Goal: Information Seeking & Learning: Learn about a topic

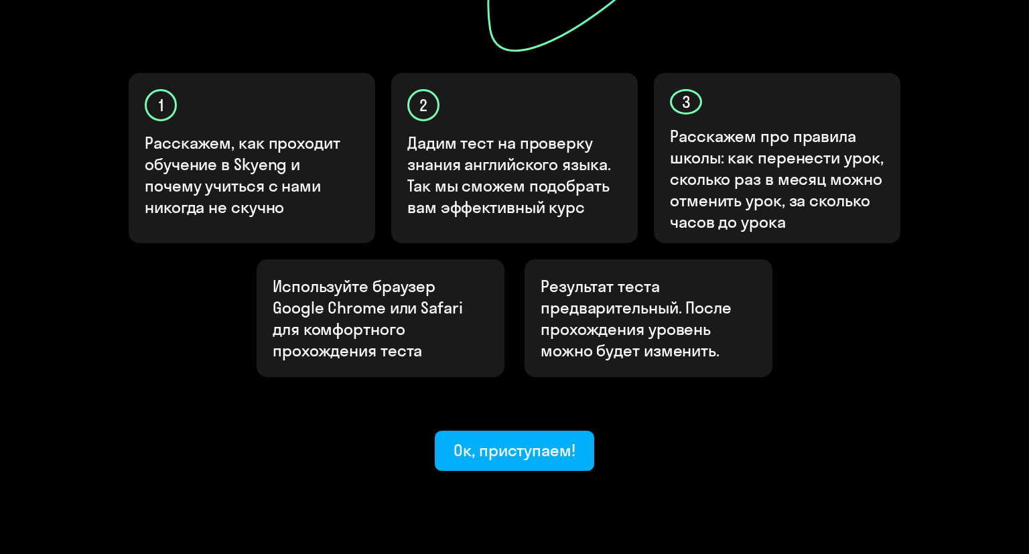
scroll to position [413, 0]
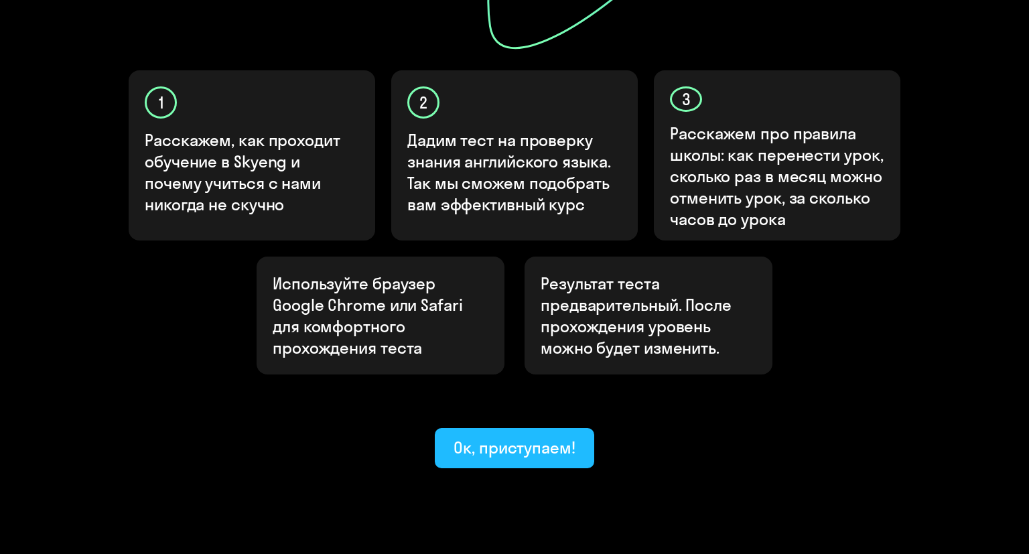
click at [490, 437] on div "Ок, приступаем!" at bounding box center [515, 447] width 122 height 21
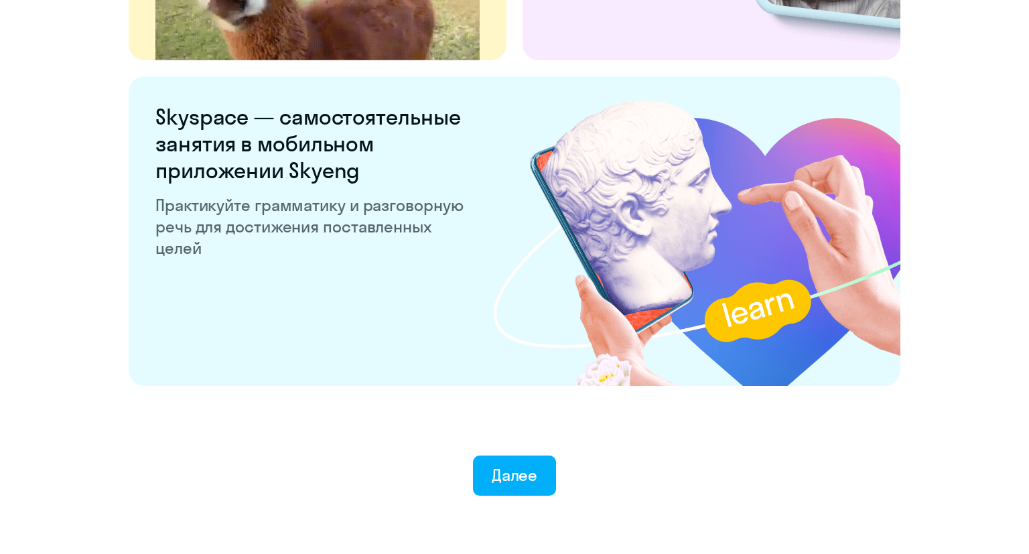
scroll to position [2547, 0]
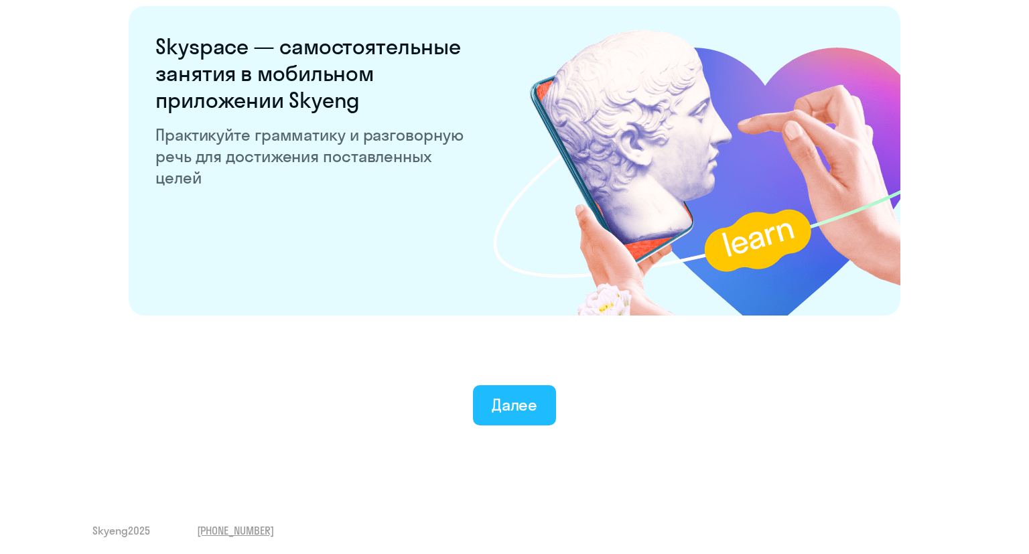
click at [531, 409] on div "Далее" at bounding box center [515, 404] width 46 height 21
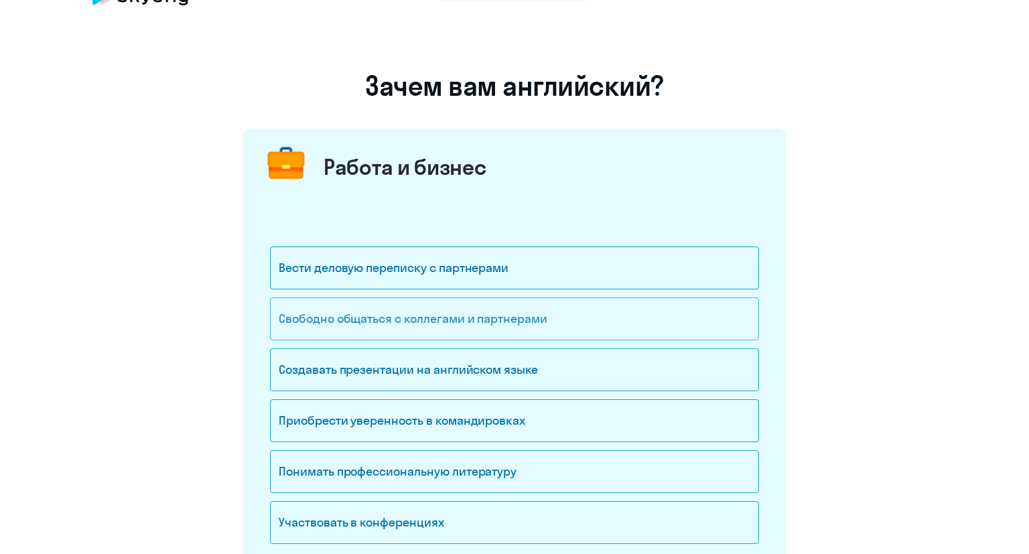
scroll to position [70, 0]
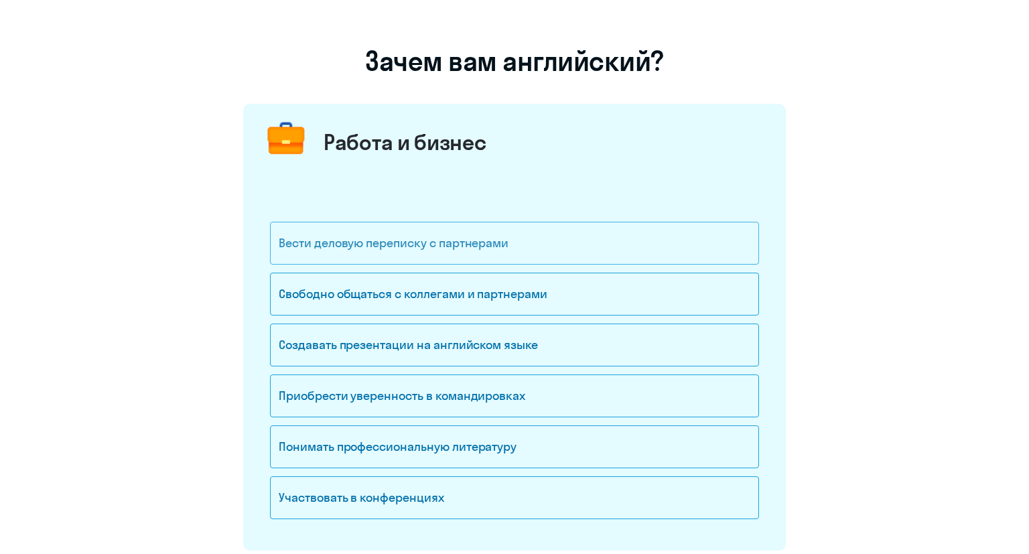
click at [370, 253] on div "Вести деловую переписку с партнерами" at bounding box center [514, 243] width 489 height 43
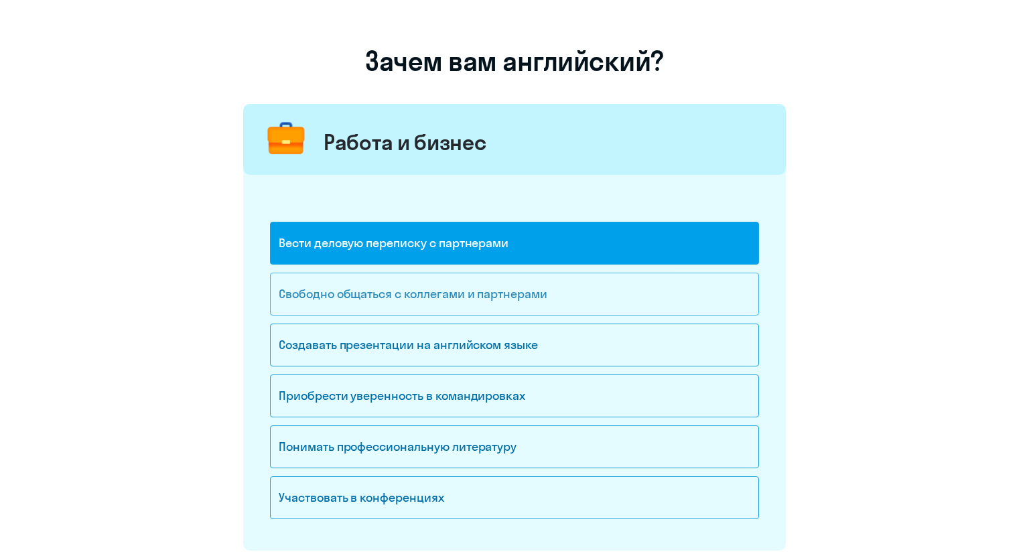
click at [387, 301] on div "Свободно общаться с коллегами и партнерами" at bounding box center [514, 294] width 489 height 43
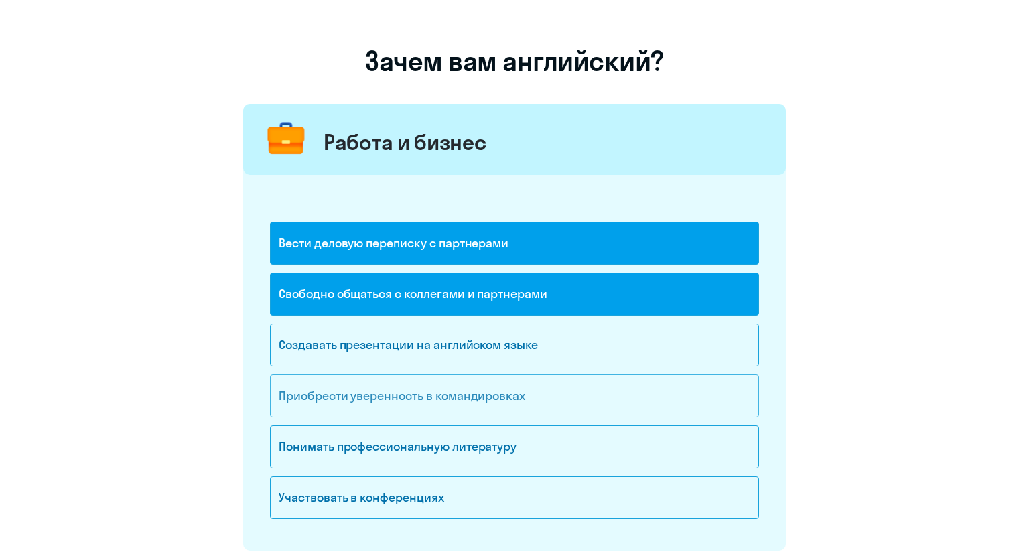
click at [331, 404] on div "Приобрести уверенность в командировках" at bounding box center [514, 396] width 489 height 43
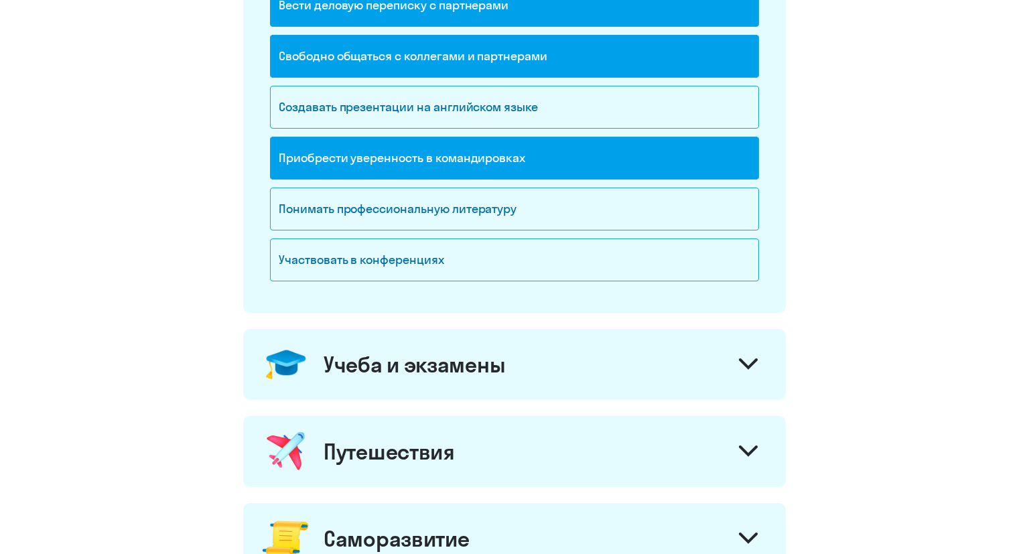
scroll to position [354, 0]
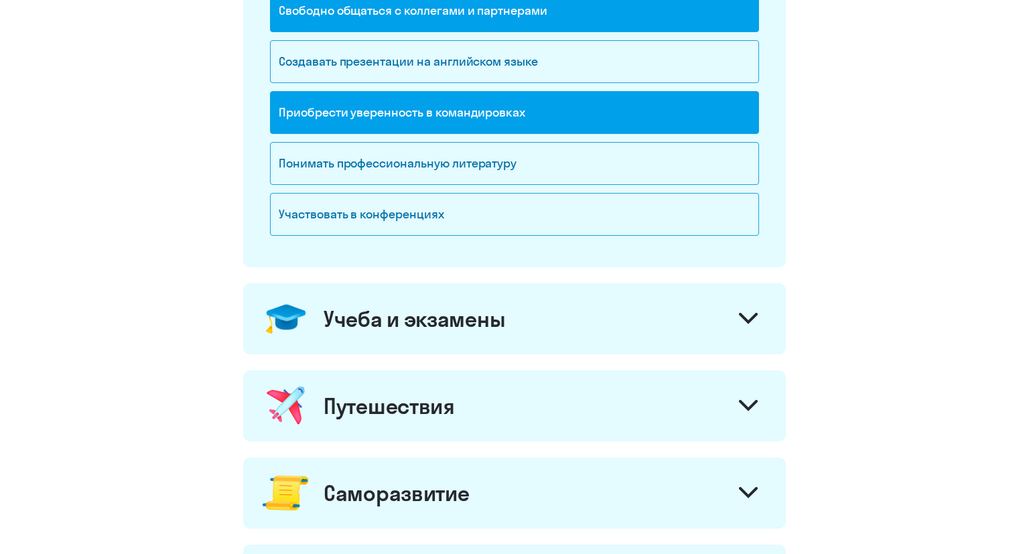
click at [385, 319] on div "Учеба и экзамены" at bounding box center [415, 319] width 182 height 27
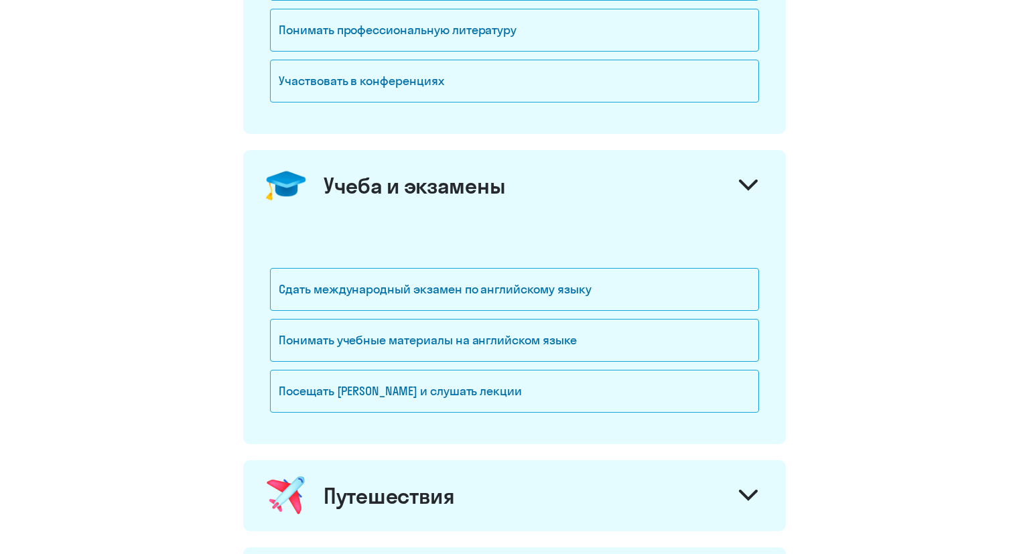
scroll to position [495, 0]
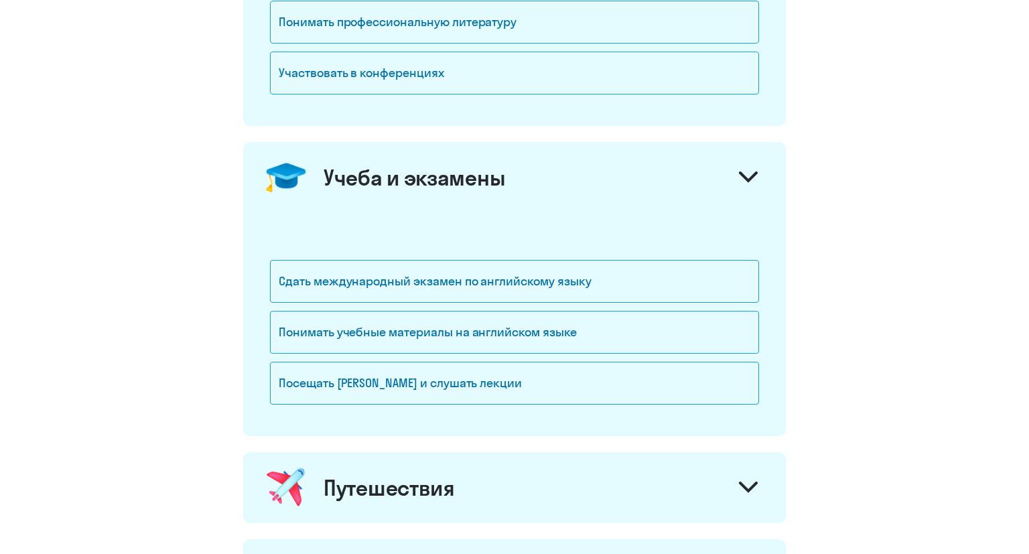
click at [408, 405] on div "Посещать [PERSON_NAME] и слушать лекции" at bounding box center [514, 387] width 489 height 51
click at [392, 376] on div "Посещать [PERSON_NAME] и слушать лекции" at bounding box center [514, 383] width 489 height 43
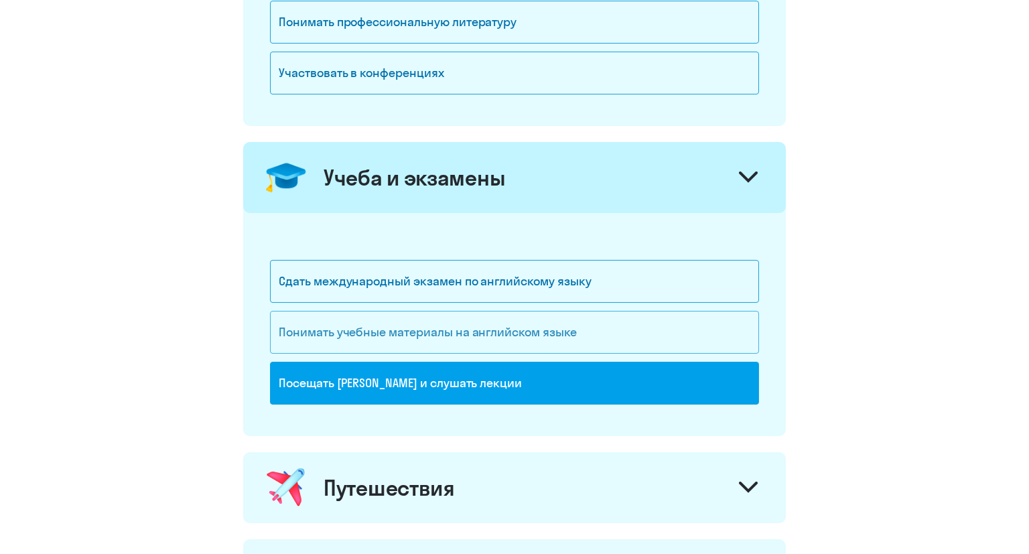
click at [379, 344] on div "Понимать учебные материалы на английском языке" at bounding box center [514, 332] width 489 height 43
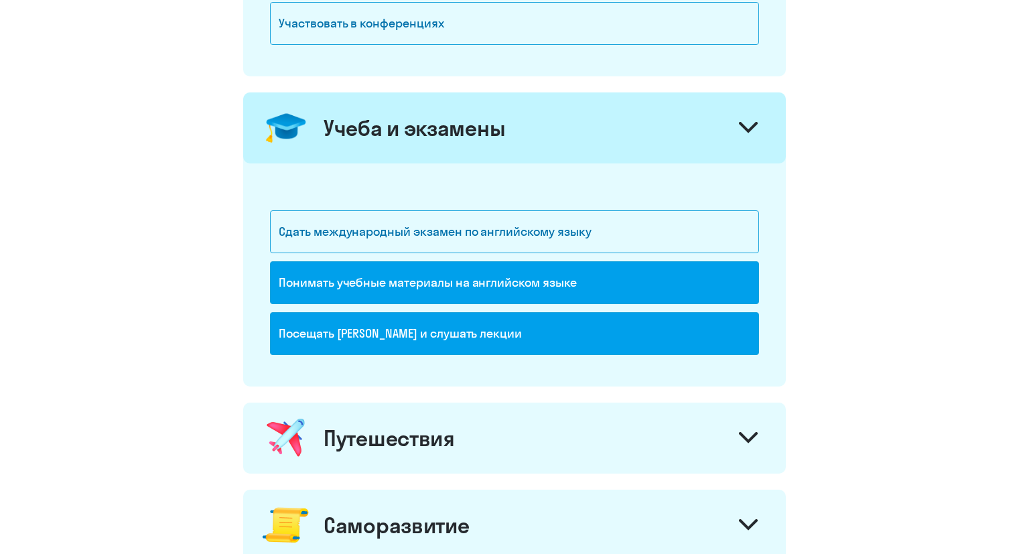
scroll to position [636, 0]
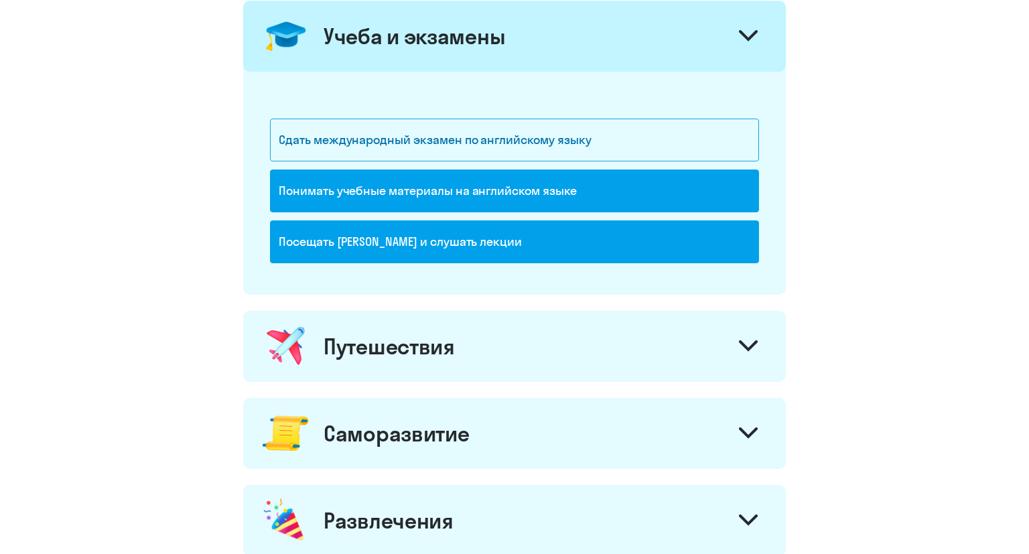
click at [377, 350] on div "Путешествия" at bounding box center [389, 346] width 131 height 27
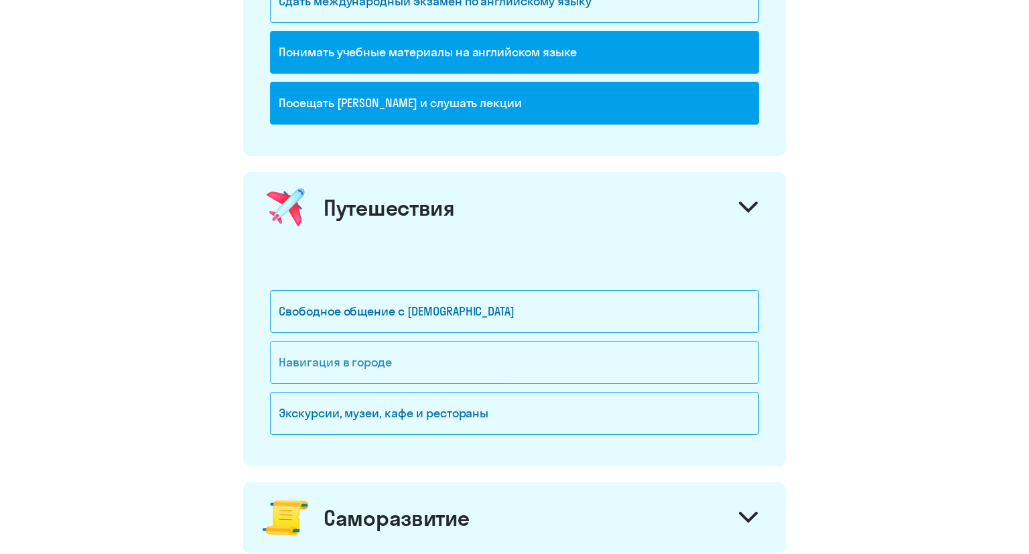
scroll to position [778, 0]
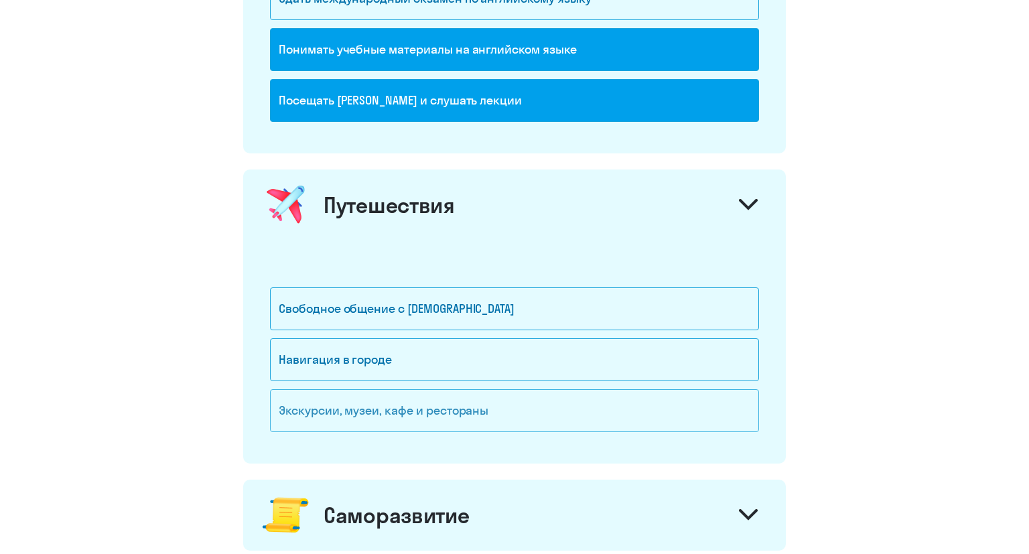
click at [395, 408] on div "Экскурсии, музеи, кафе и рестораны" at bounding box center [514, 410] width 489 height 43
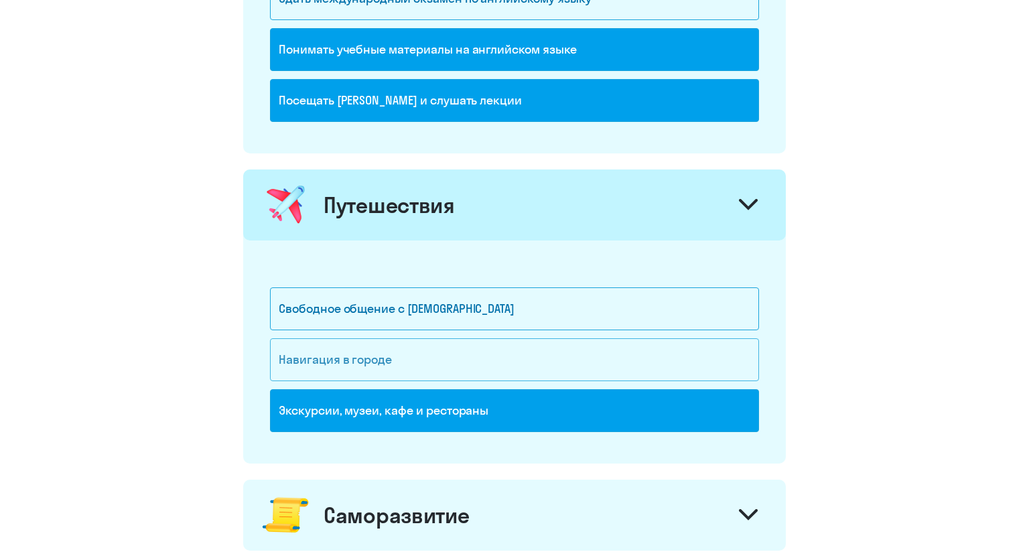
click at [397, 352] on div "Навигация в городе" at bounding box center [514, 359] width 489 height 43
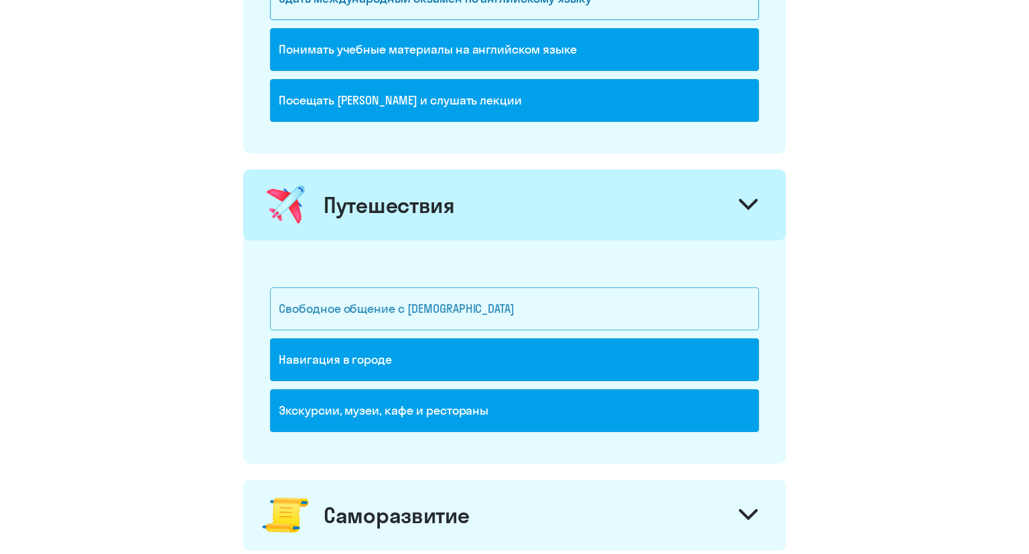
click at [411, 307] on div "Свободное общение с [DEMOGRAPHIC_DATA]" at bounding box center [514, 308] width 489 height 43
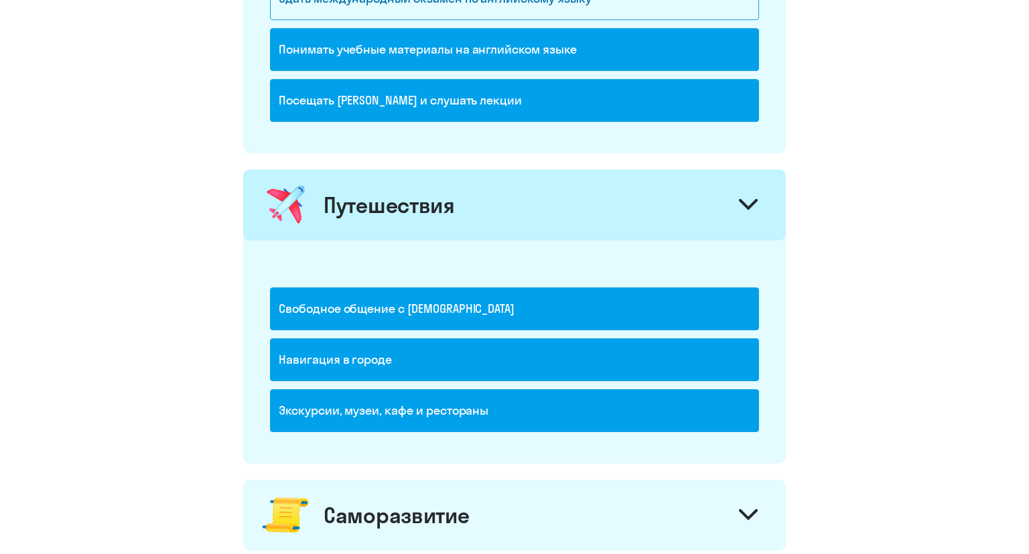
click at [401, 347] on div "Навигация в городе" at bounding box center [514, 359] width 489 height 43
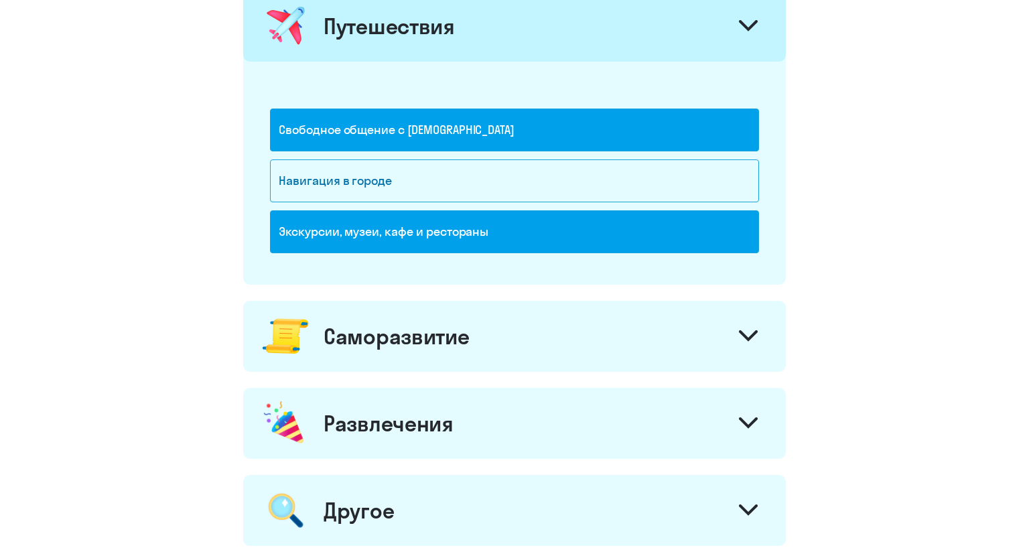
scroll to position [990, 0]
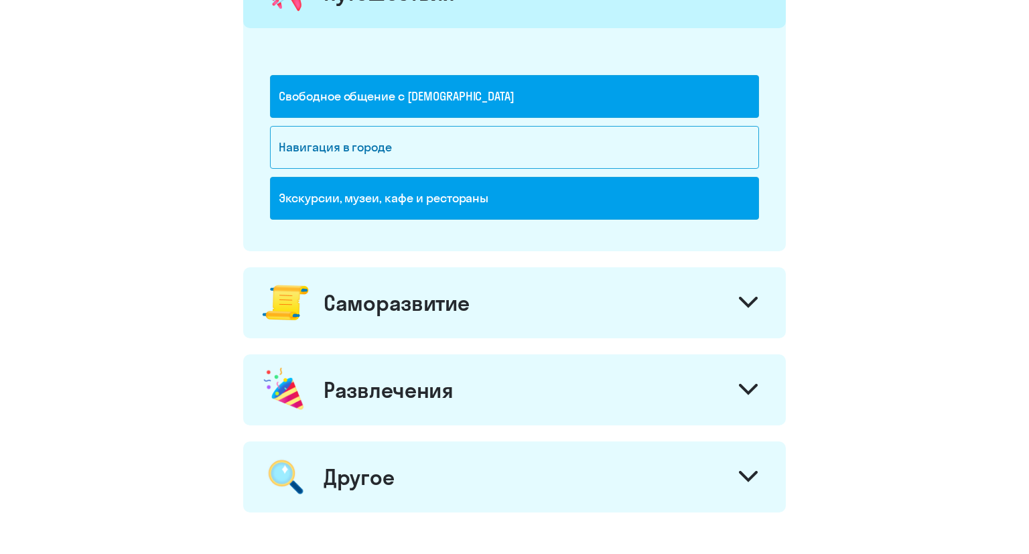
click at [375, 299] on div "Саморазвитие" at bounding box center [396, 302] width 145 height 27
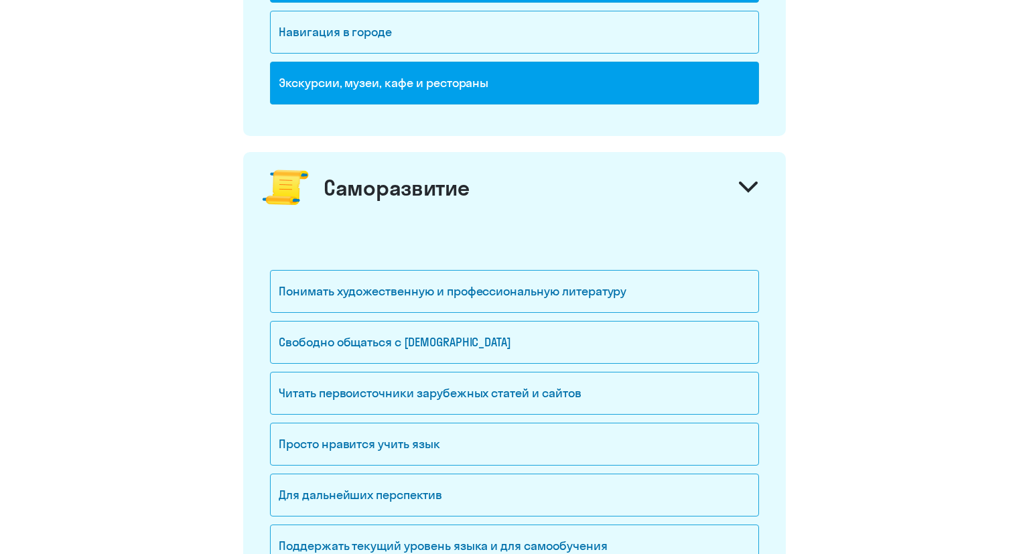
scroll to position [1132, 0]
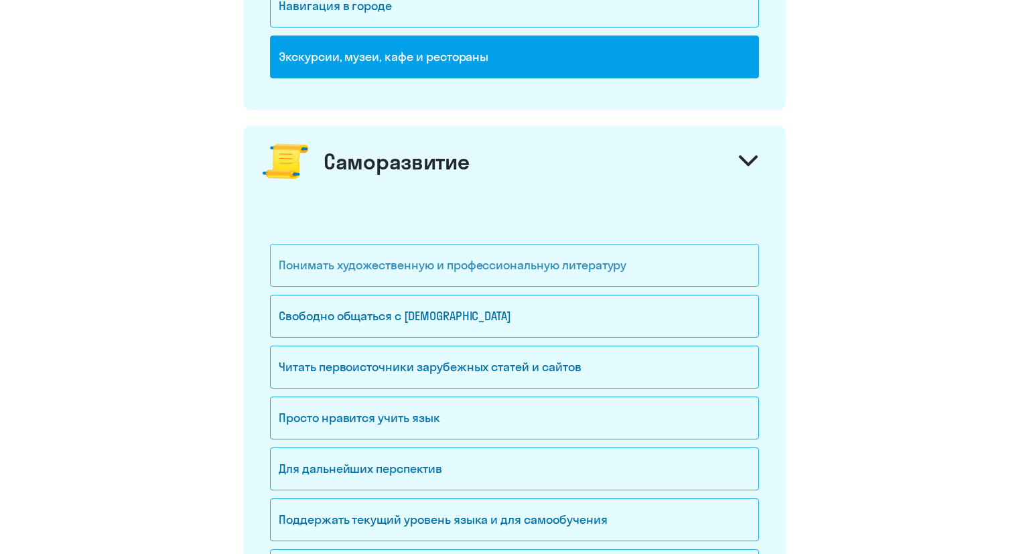
click at [373, 262] on div "Понимать художественную и профессиональную литературу" at bounding box center [514, 265] width 489 height 43
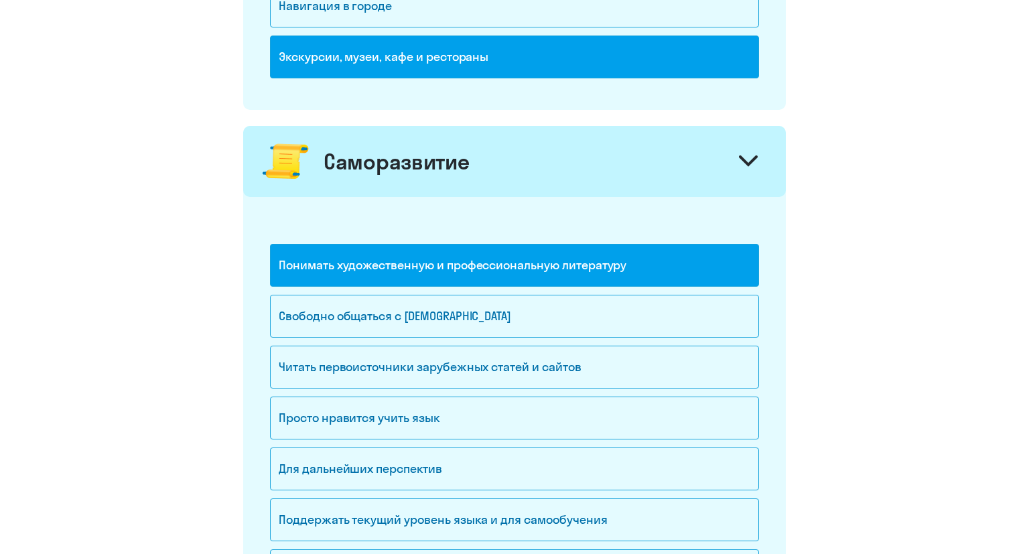
drag, startPoint x: 402, startPoint y: 344, endPoint x: 396, endPoint y: 335, distance: 11.2
click at [401, 346] on div "Читать первоисточники зарубежных статей и сайтов" at bounding box center [514, 367] width 489 height 43
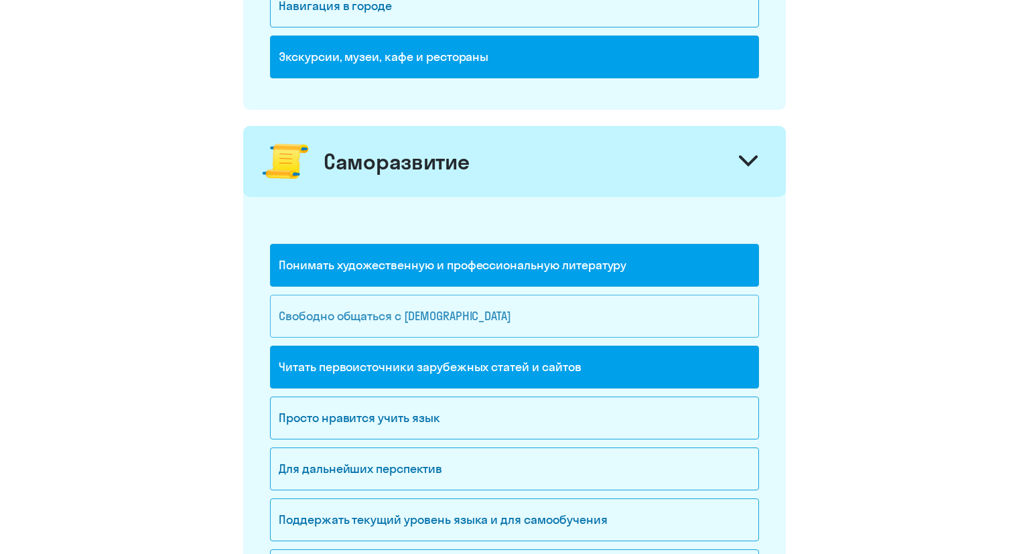
drag, startPoint x: 383, startPoint y: 312, endPoint x: 390, endPoint y: 323, distance: 12.6
click at [383, 312] on div "Свободно общаться с [DEMOGRAPHIC_DATA]" at bounding box center [514, 316] width 489 height 43
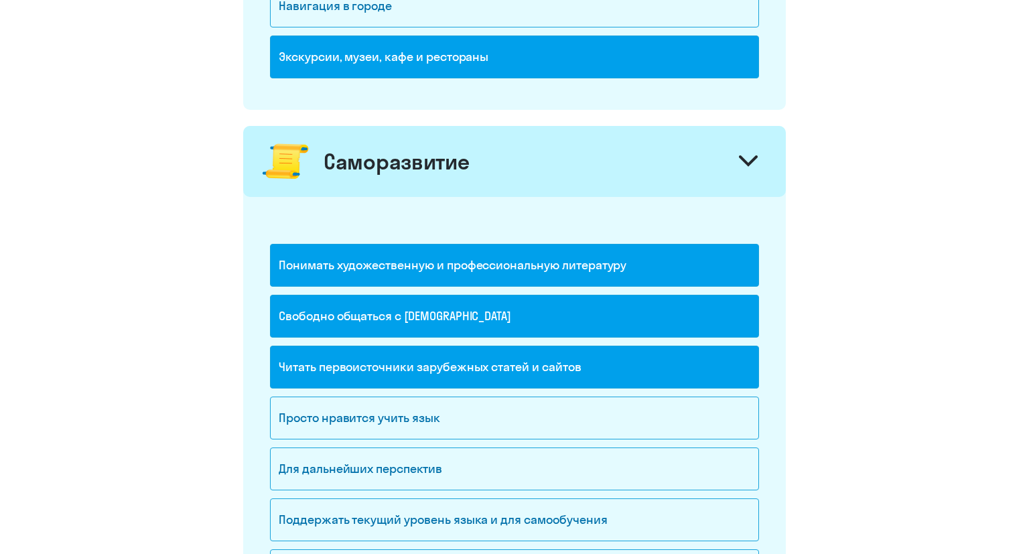
scroll to position [1203, 0]
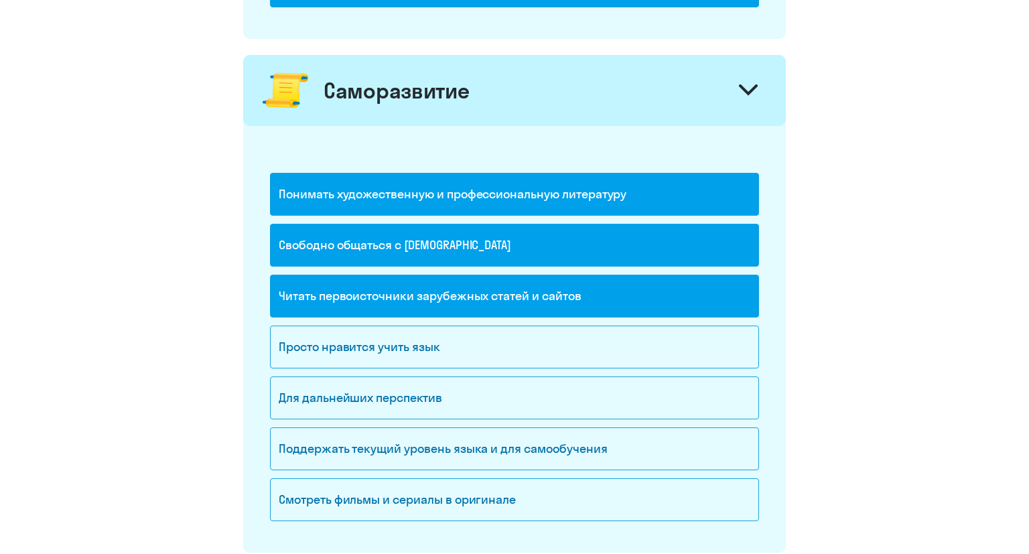
click at [399, 299] on div "Читать первоисточники зарубежных статей и сайтов" at bounding box center [514, 296] width 489 height 43
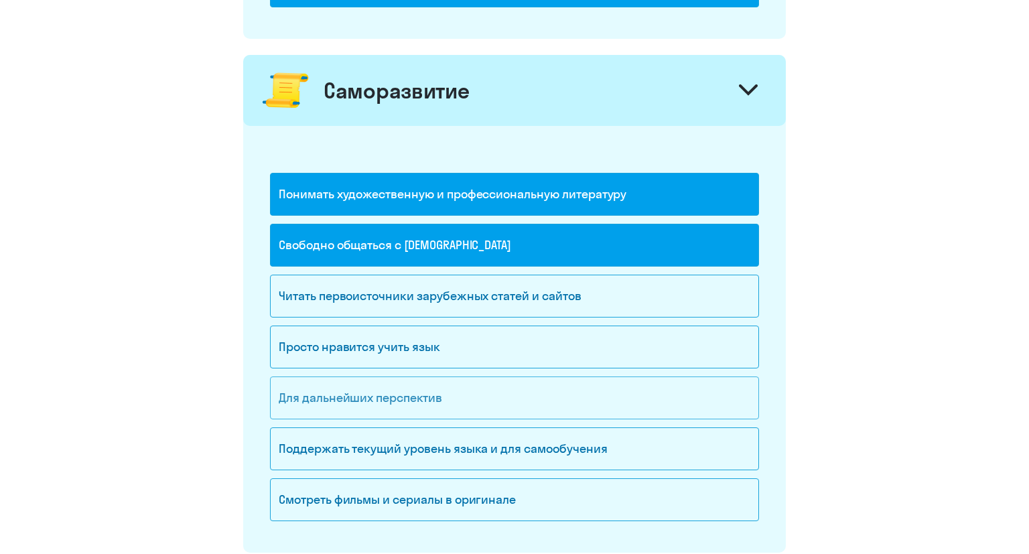
drag, startPoint x: 422, startPoint y: 389, endPoint x: 416, endPoint y: 408, distance: 19.7
click at [421, 389] on div "Для дальнейших перспектив" at bounding box center [514, 398] width 489 height 43
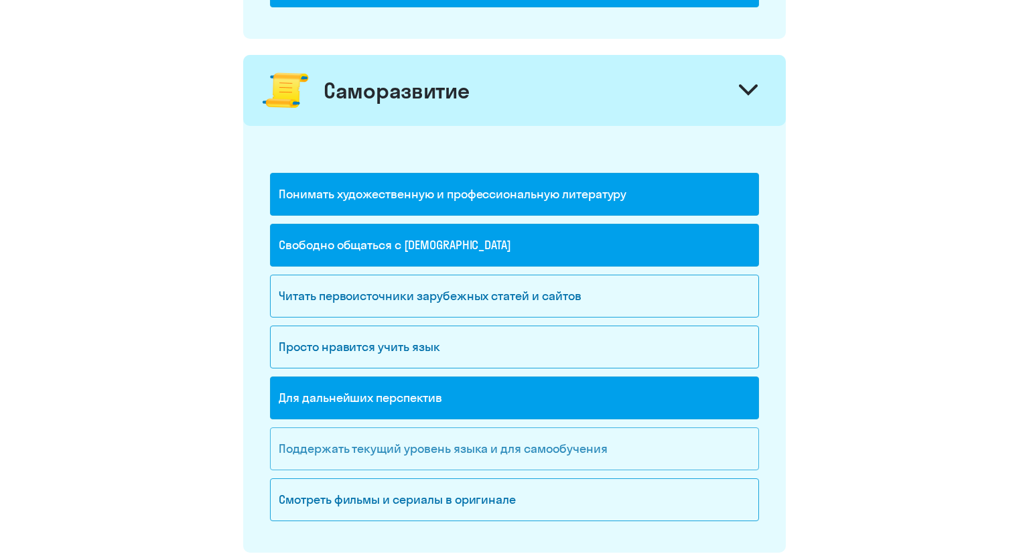
click at [423, 442] on div "Поддержать текущий уровень языка и для cамообучения" at bounding box center [514, 448] width 489 height 43
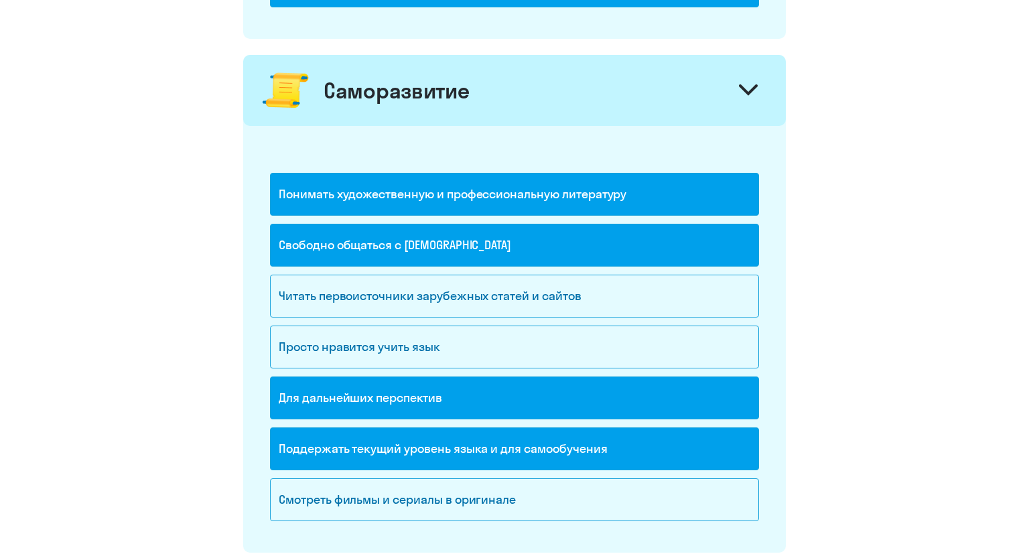
click at [425, 444] on div "Поддержать текущий уровень языка и для cамообучения" at bounding box center [514, 448] width 489 height 43
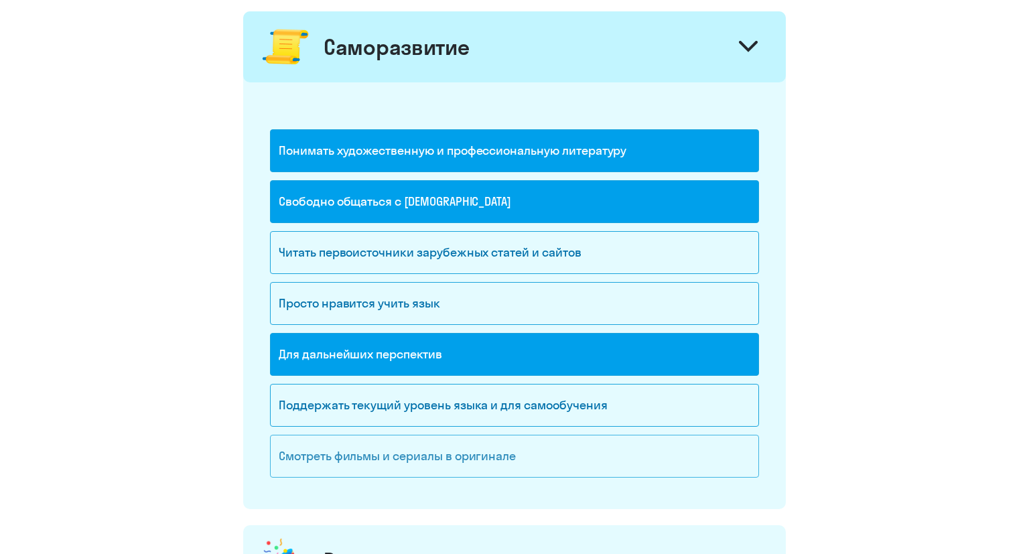
scroll to position [1273, 0]
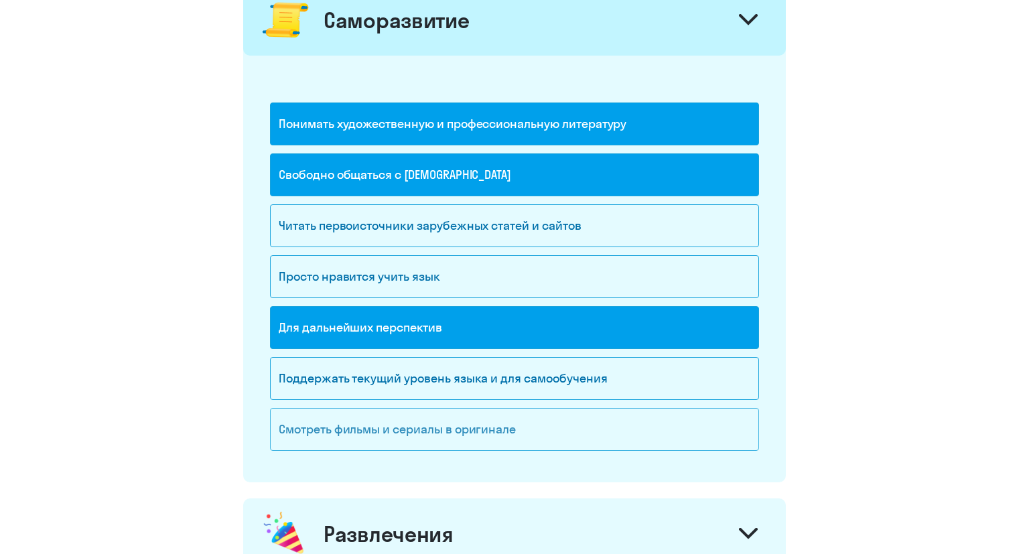
click at [409, 421] on div "Смотреть фильмы и сериалы в оригинале" at bounding box center [514, 429] width 489 height 43
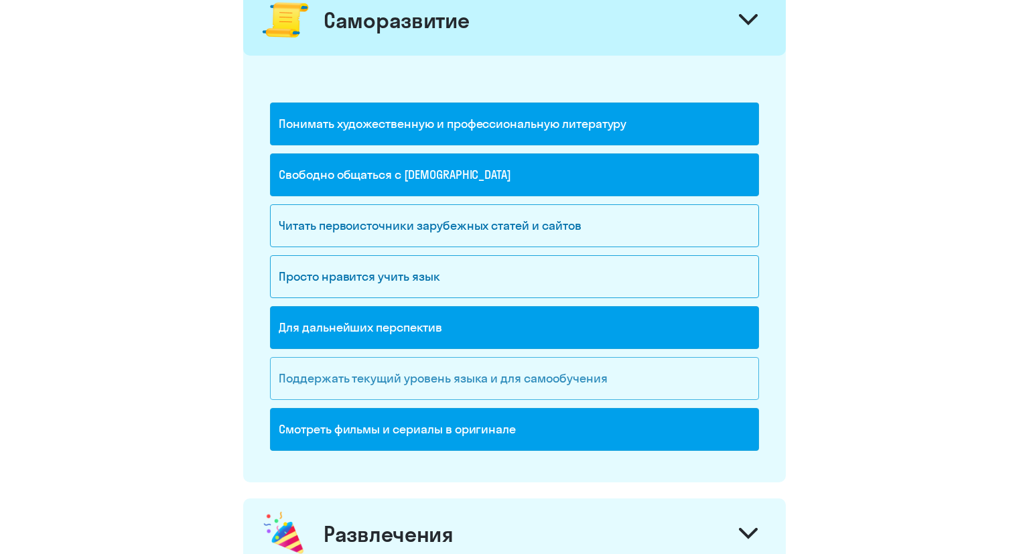
click at [373, 367] on div "Поддержать текущий уровень языка и для cамообучения" at bounding box center [514, 378] width 489 height 43
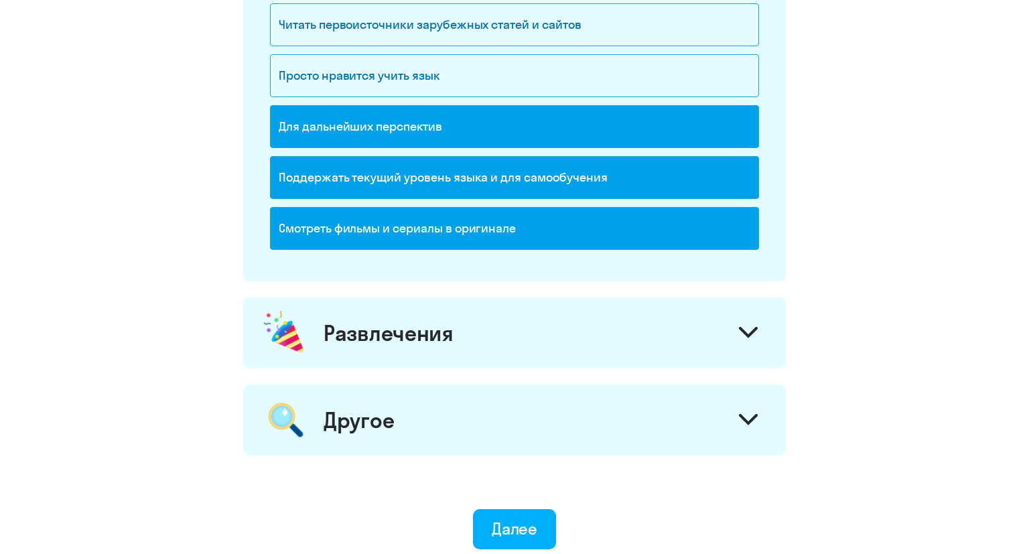
scroll to position [1485, 0]
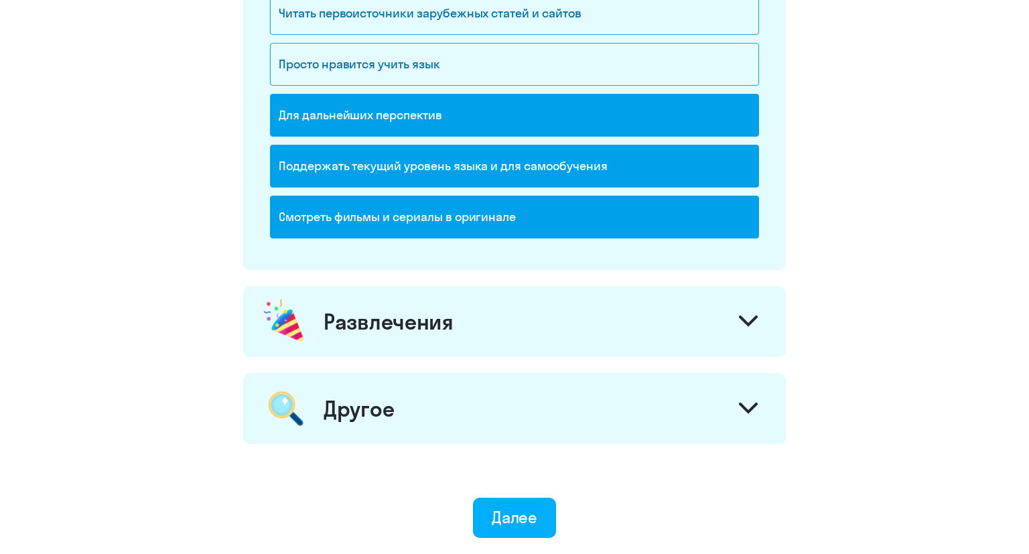
click at [351, 335] on div "Развлечения" at bounding box center [514, 321] width 543 height 71
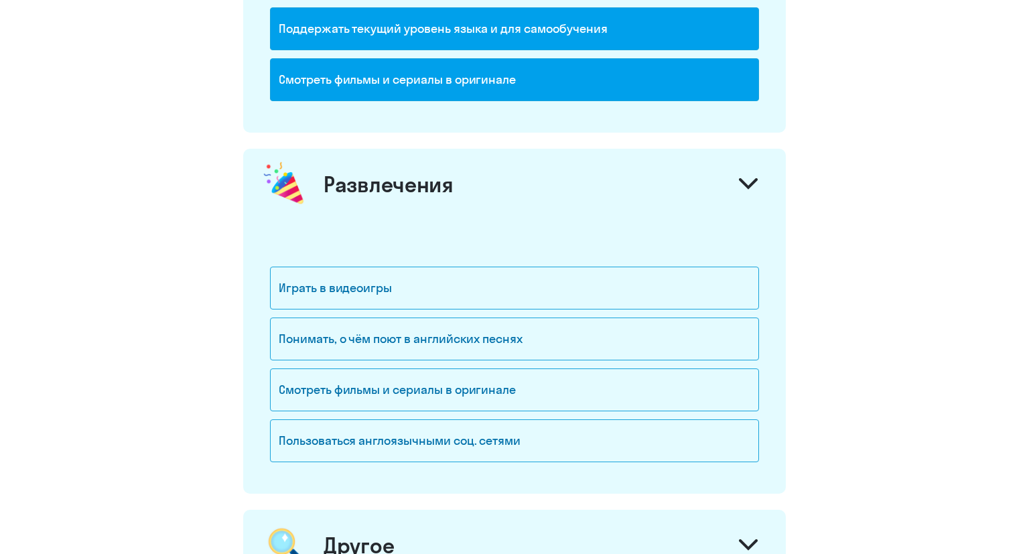
scroll to position [1627, 0]
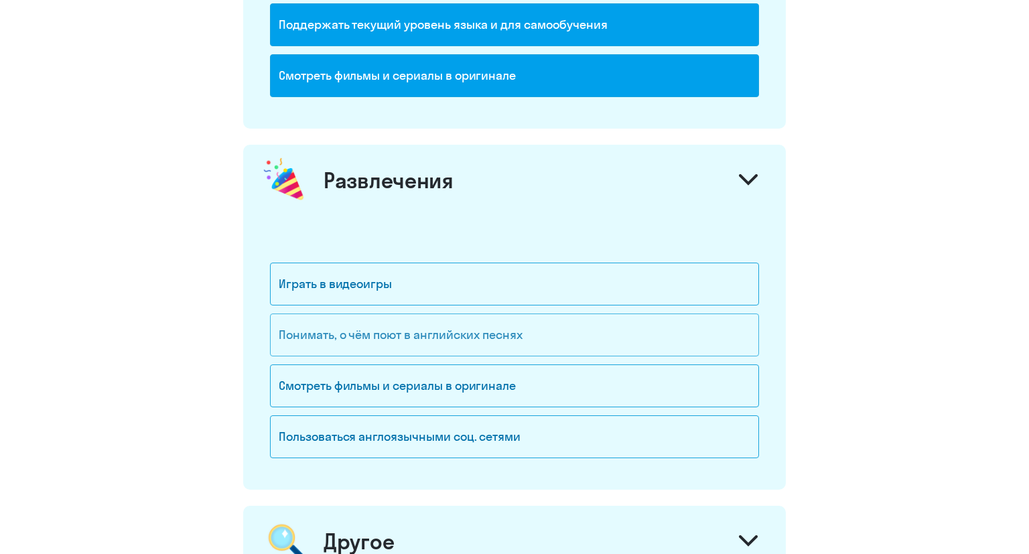
click at [363, 336] on div "Понимать, о чём поют в английских песнях" at bounding box center [514, 335] width 489 height 43
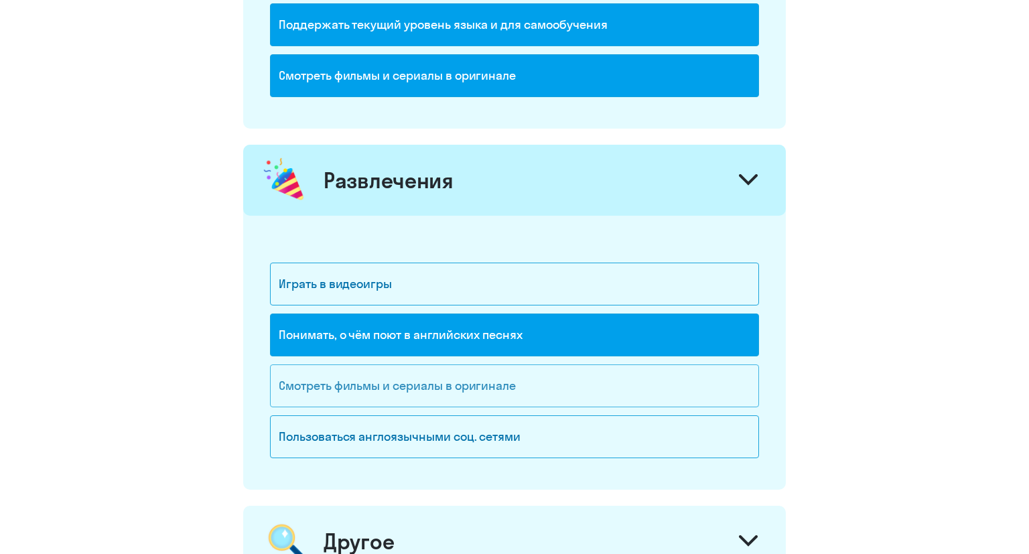
click at [389, 391] on div "Смотреть фильмы и сериалы в оригинале" at bounding box center [514, 385] width 489 height 43
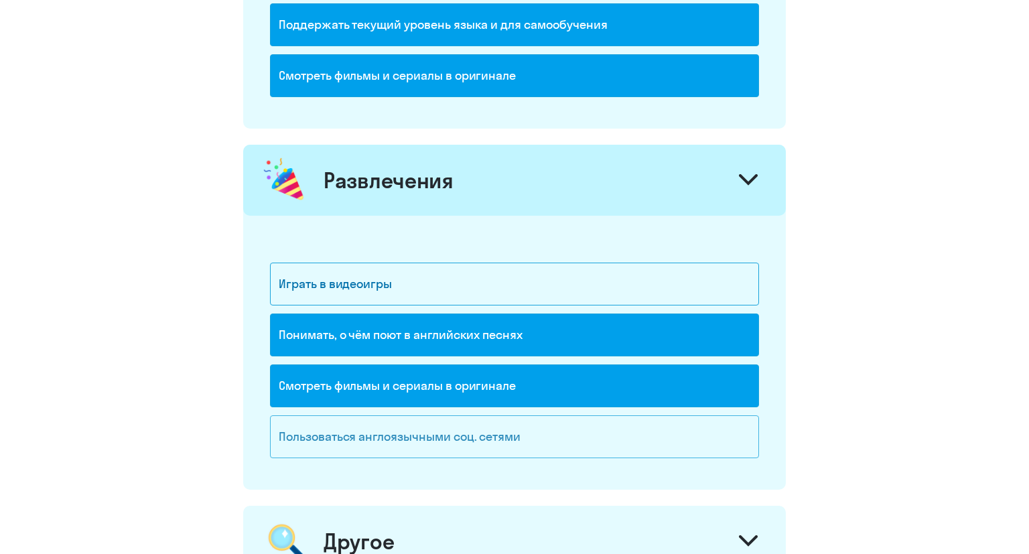
click at [382, 440] on div "Пользоваться англоязычными соц. сетями" at bounding box center [514, 436] width 489 height 43
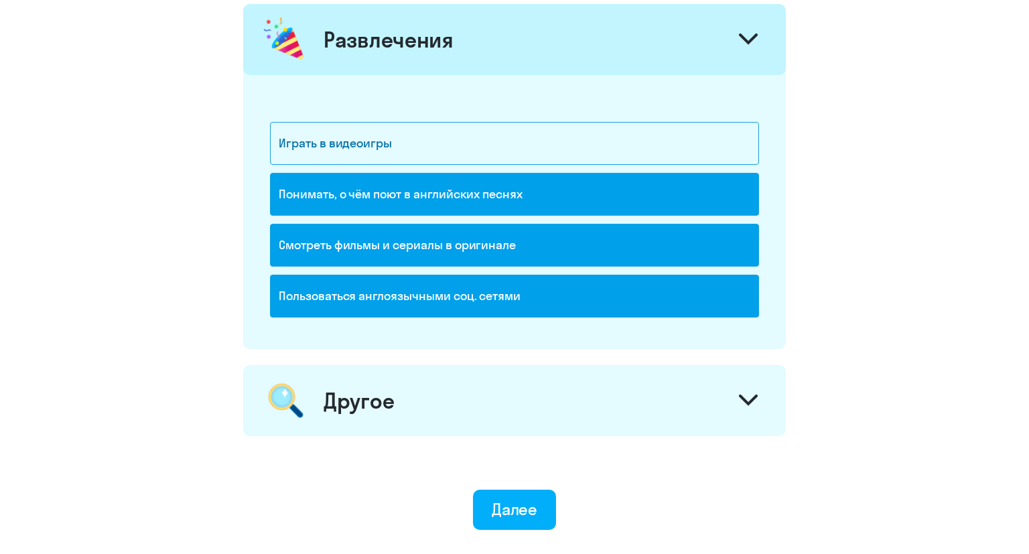
scroll to position [1769, 0]
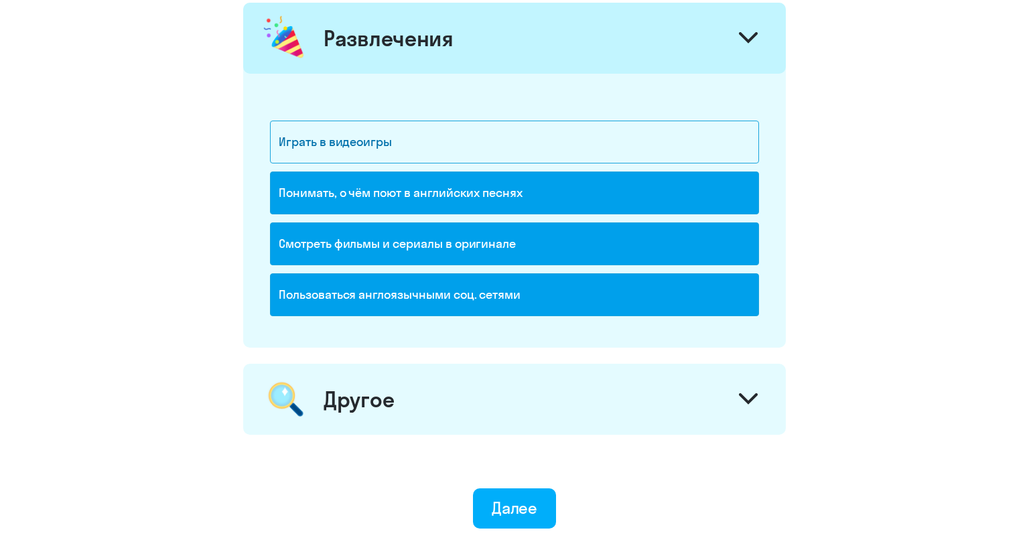
click at [347, 299] on div "Пользоваться англоязычными соц. сетями" at bounding box center [514, 294] width 489 height 43
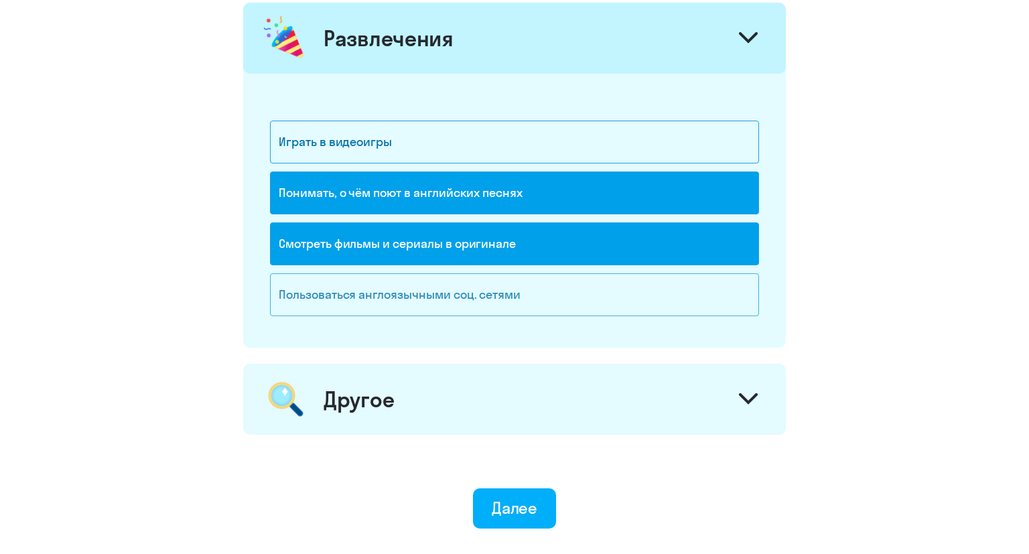
click at [347, 299] on div "Пользоваться англоязычными соц. сетями" at bounding box center [514, 294] width 489 height 43
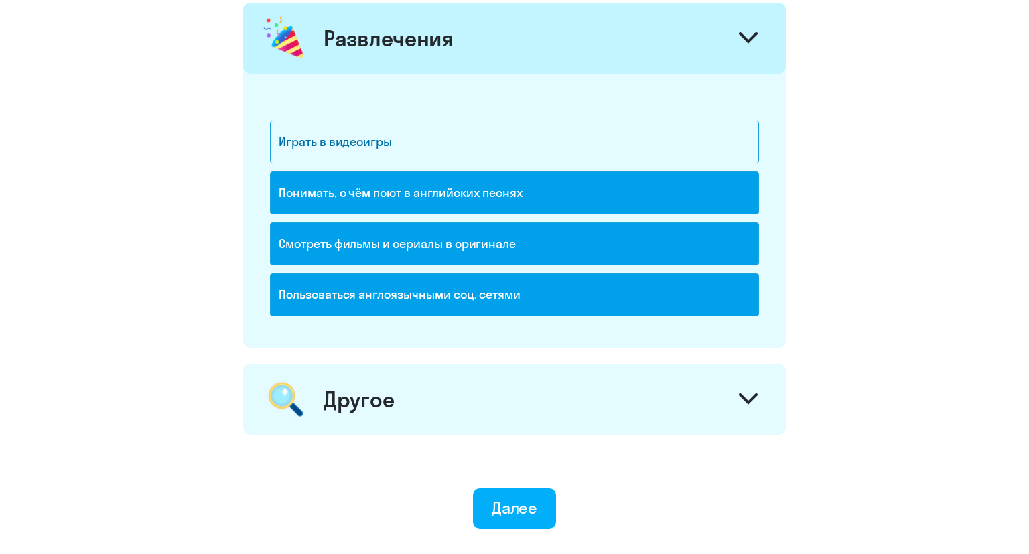
click at [350, 297] on div "Пользоваться англоязычными соц. сетями" at bounding box center [514, 294] width 489 height 43
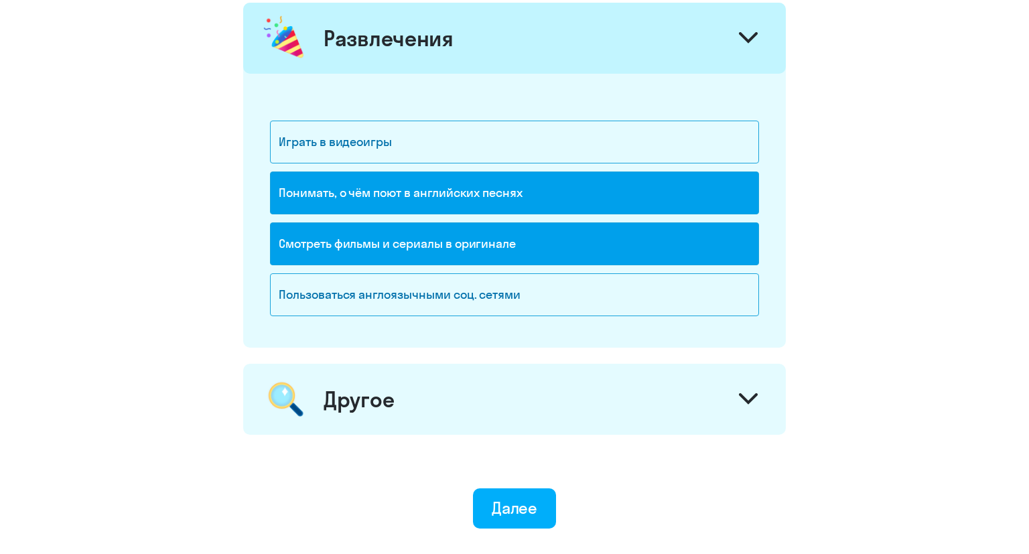
click at [382, 386] on div "Другое" at bounding box center [359, 399] width 70 height 27
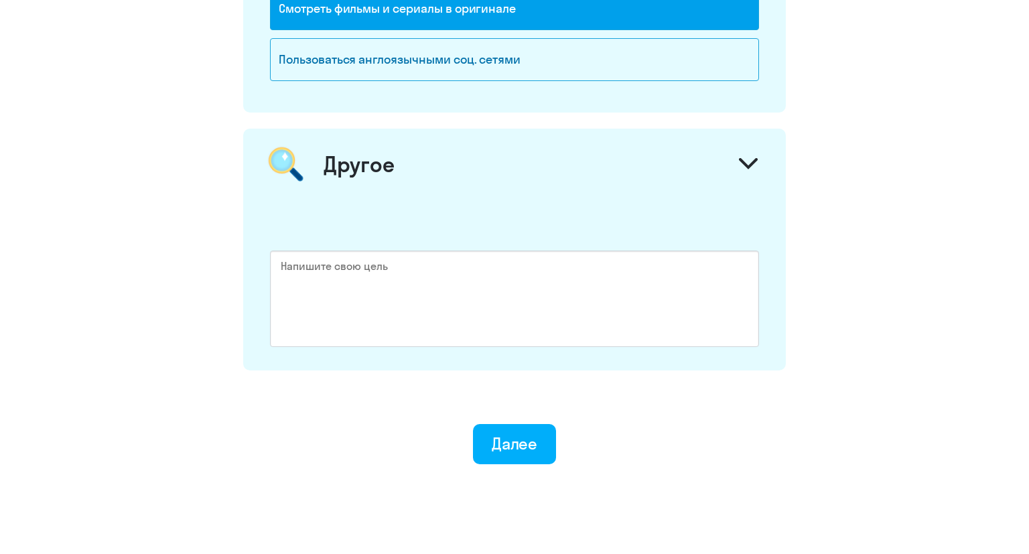
scroll to position [2035, 0]
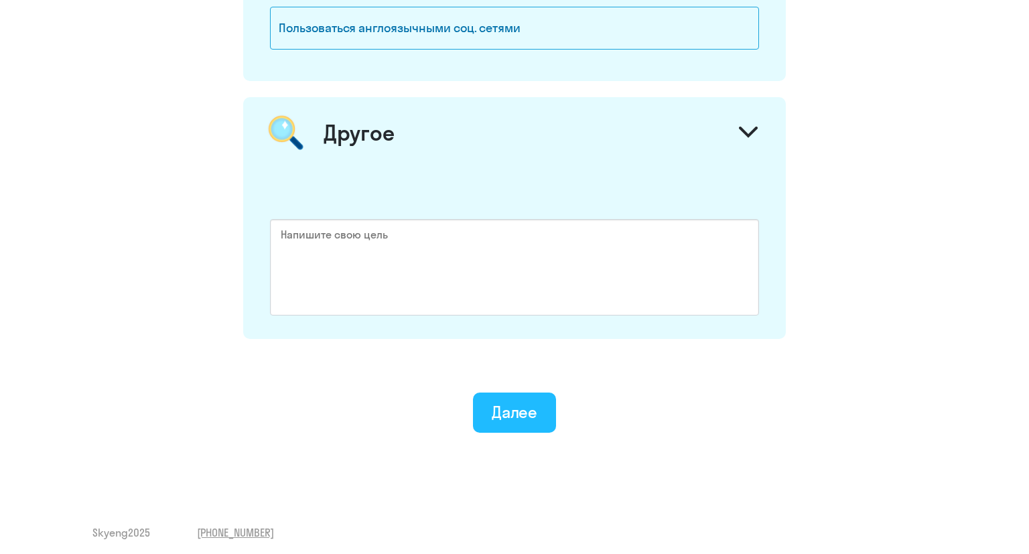
click at [511, 415] on div "Далее" at bounding box center [515, 411] width 46 height 21
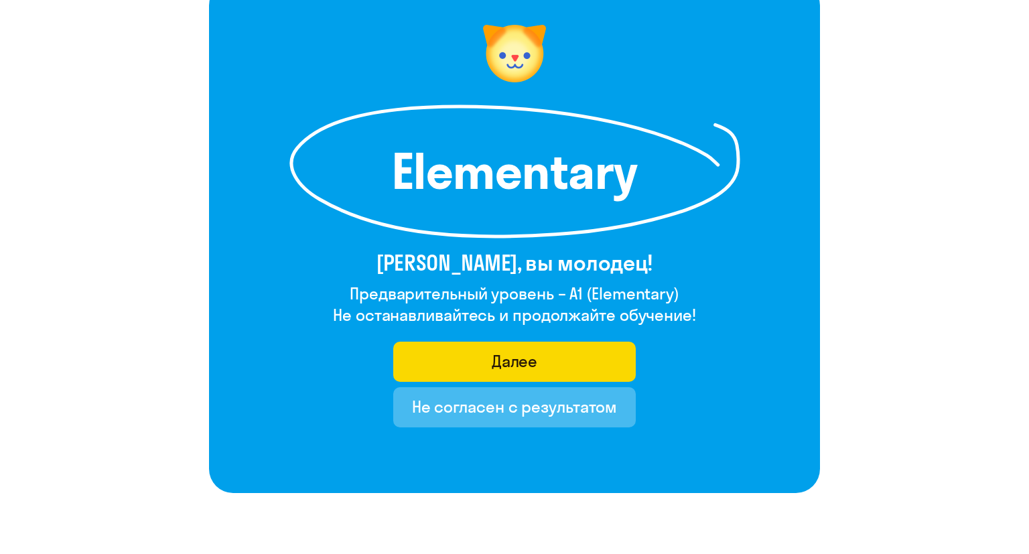
scroll to position [141, 0]
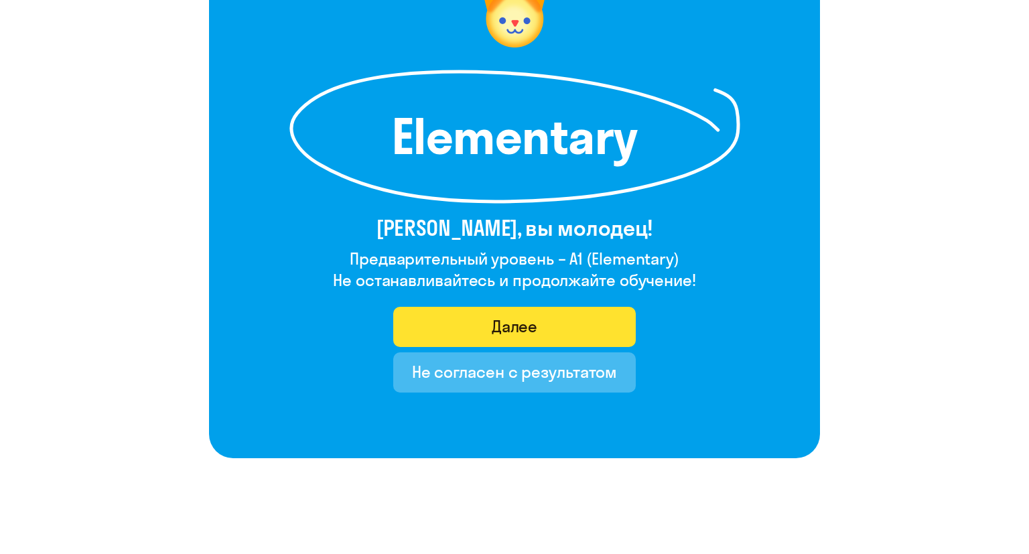
click at [531, 326] on div "Далее" at bounding box center [515, 326] width 46 height 21
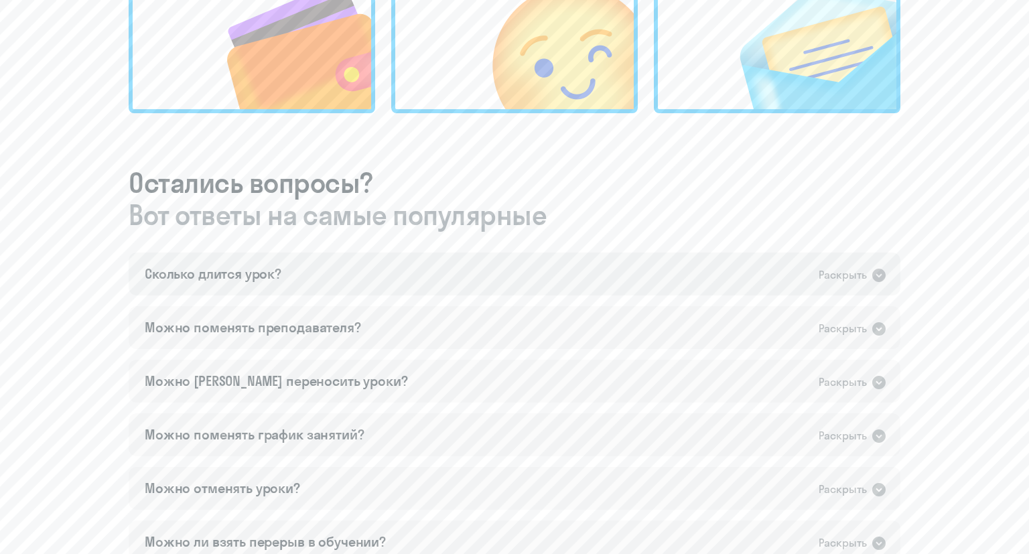
scroll to position [636, 0]
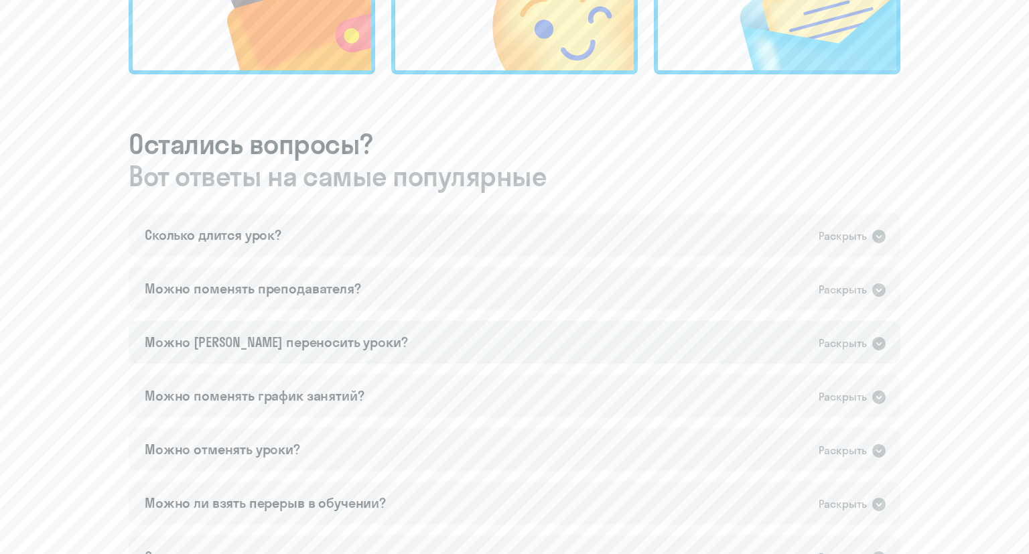
click at [240, 348] on div "Можно [PERSON_NAME] переносить уроки?" at bounding box center [276, 342] width 263 height 19
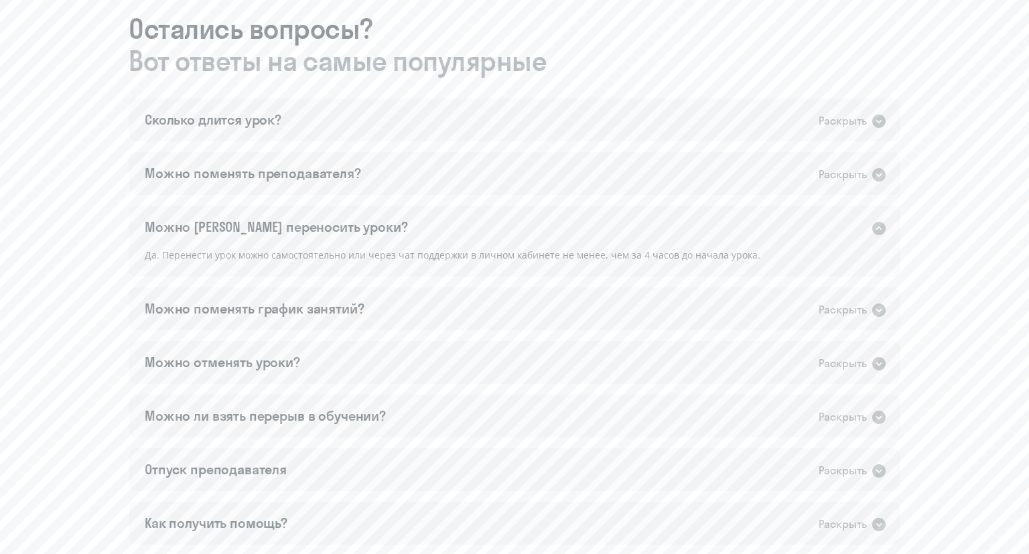
scroll to position [778, 0]
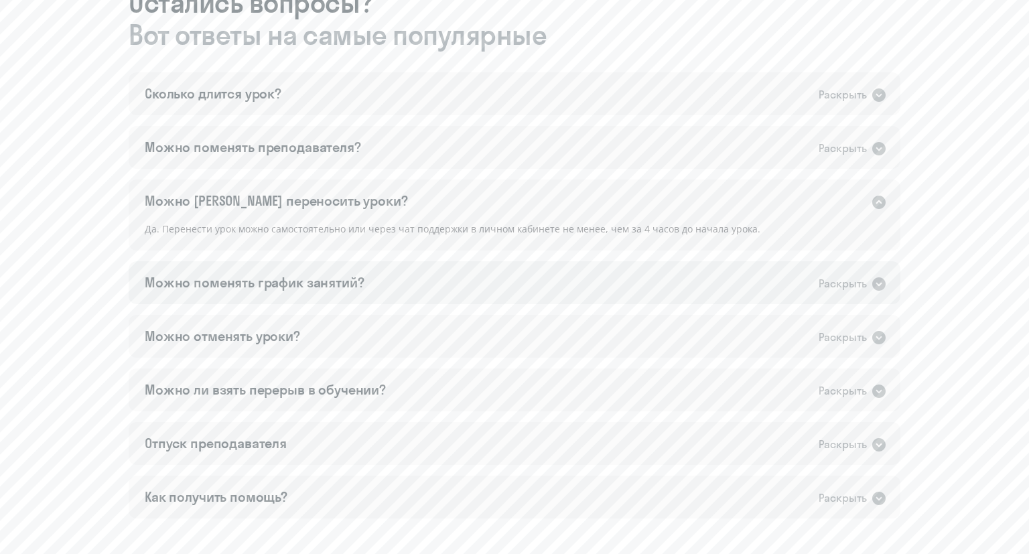
click at [245, 275] on div "Можно поменять график занятий?" at bounding box center [255, 282] width 220 height 19
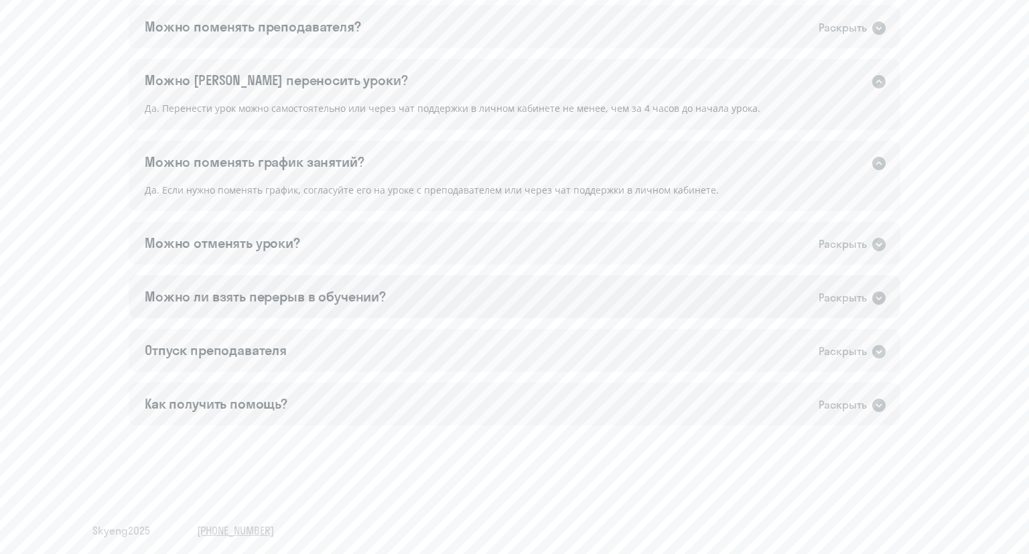
scroll to position [903, 0]
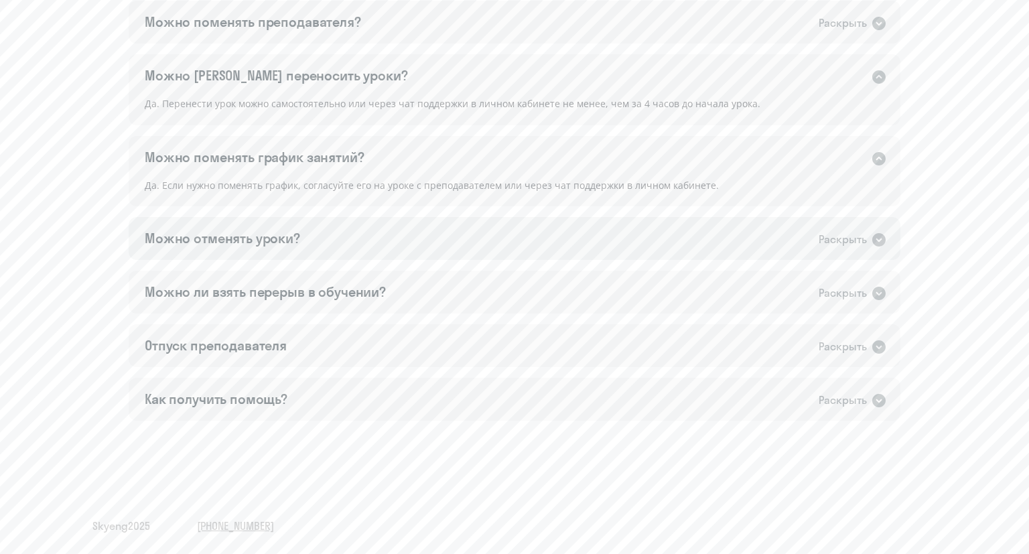
click at [241, 241] on div "Можно отменять уроки?" at bounding box center [222, 238] width 155 height 19
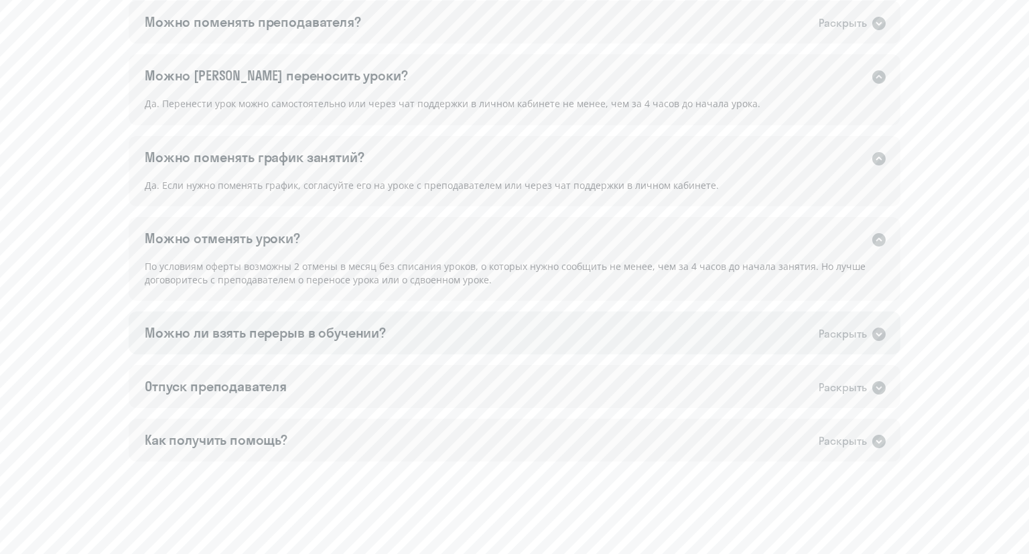
click at [241, 328] on div "Можно ли взять перерыв в обучении?" at bounding box center [265, 333] width 241 height 19
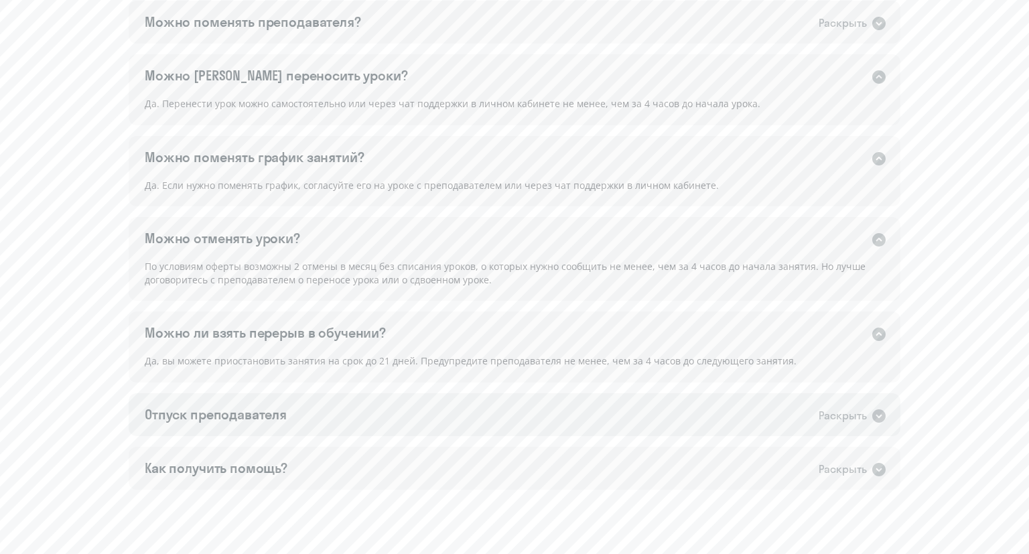
click at [239, 413] on div "Отпуск преподавателя" at bounding box center [216, 414] width 142 height 19
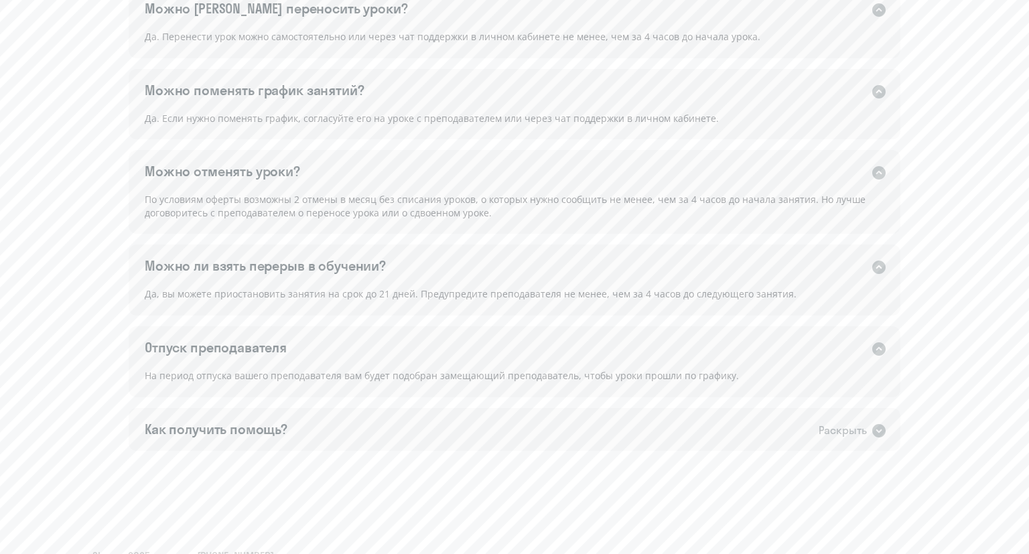
scroll to position [973, 0]
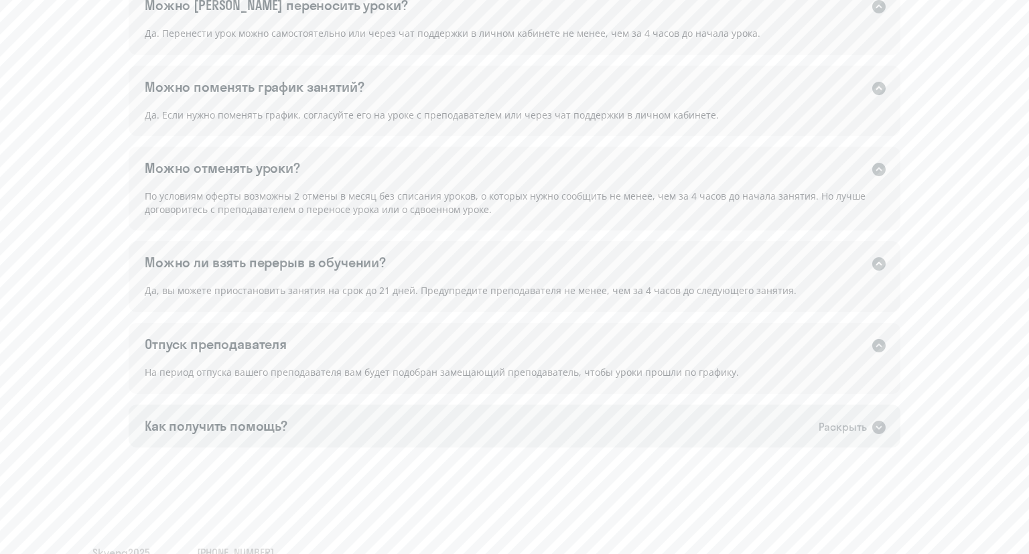
click at [256, 433] on div "Как получить помощь?" at bounding box center [216, 426] width 143 height 19
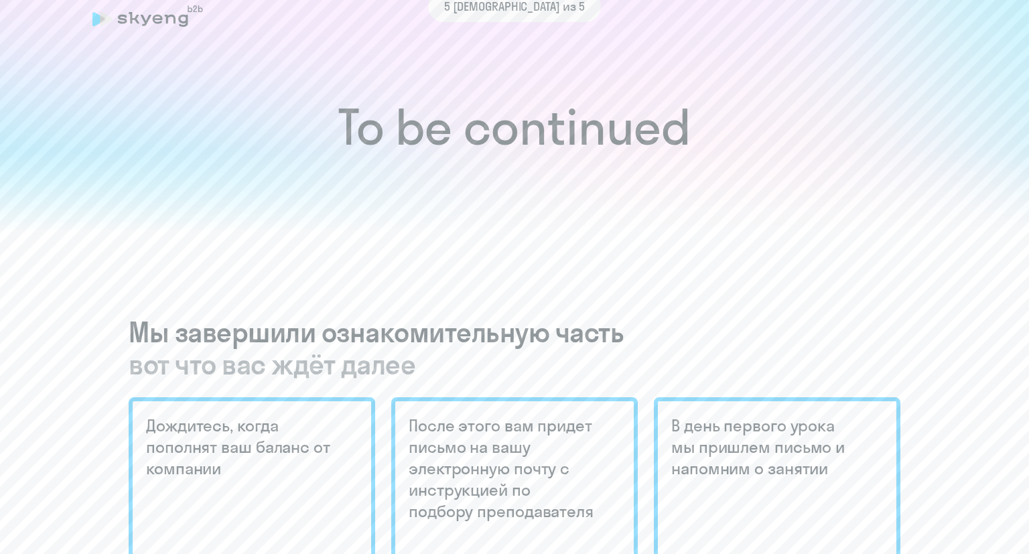
scroll to position [0, 0]
